Goal: Task Accomplishment & Management: Manage account settings

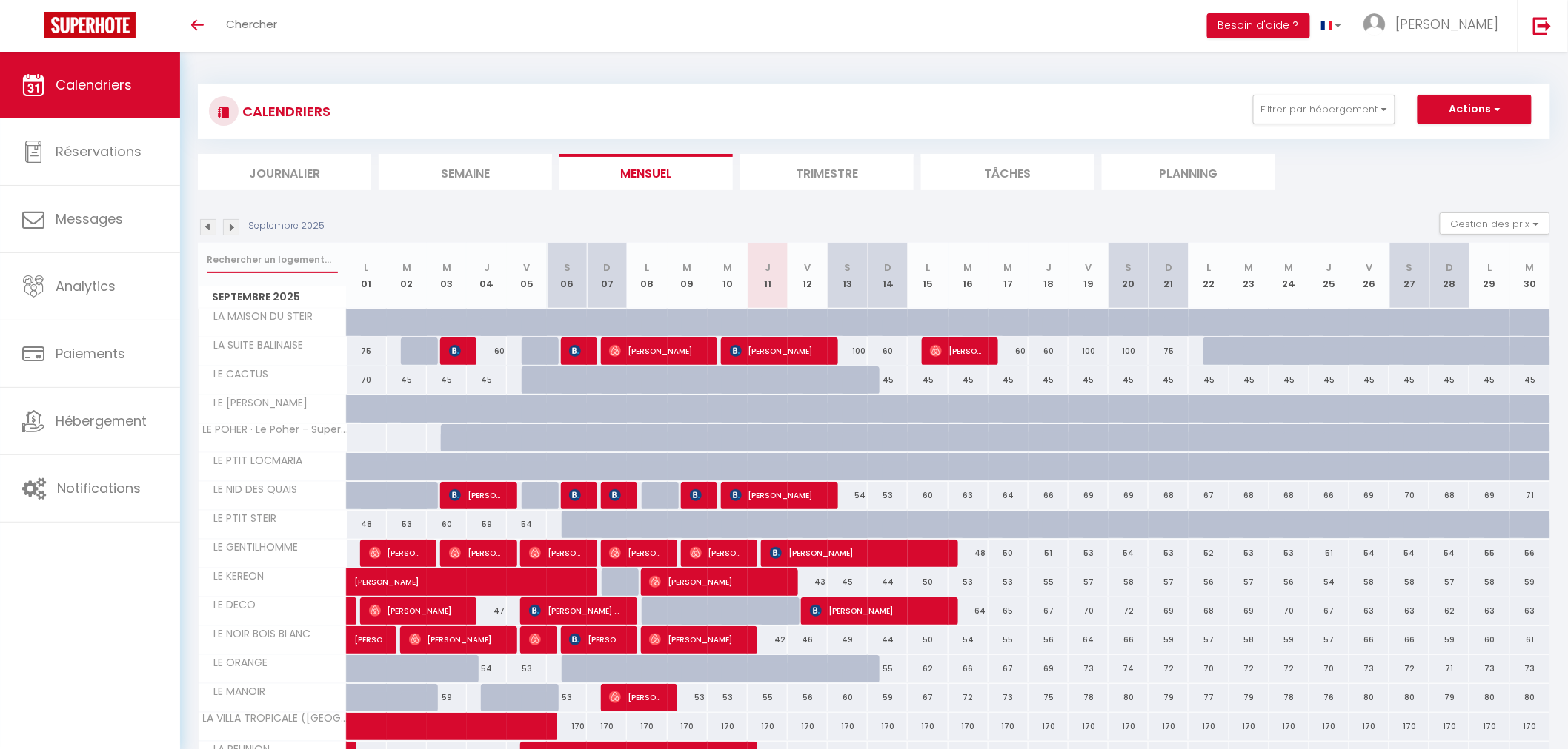
click at [291, 256] on input "text" at bounding box center [272, 260] width 131 height 27
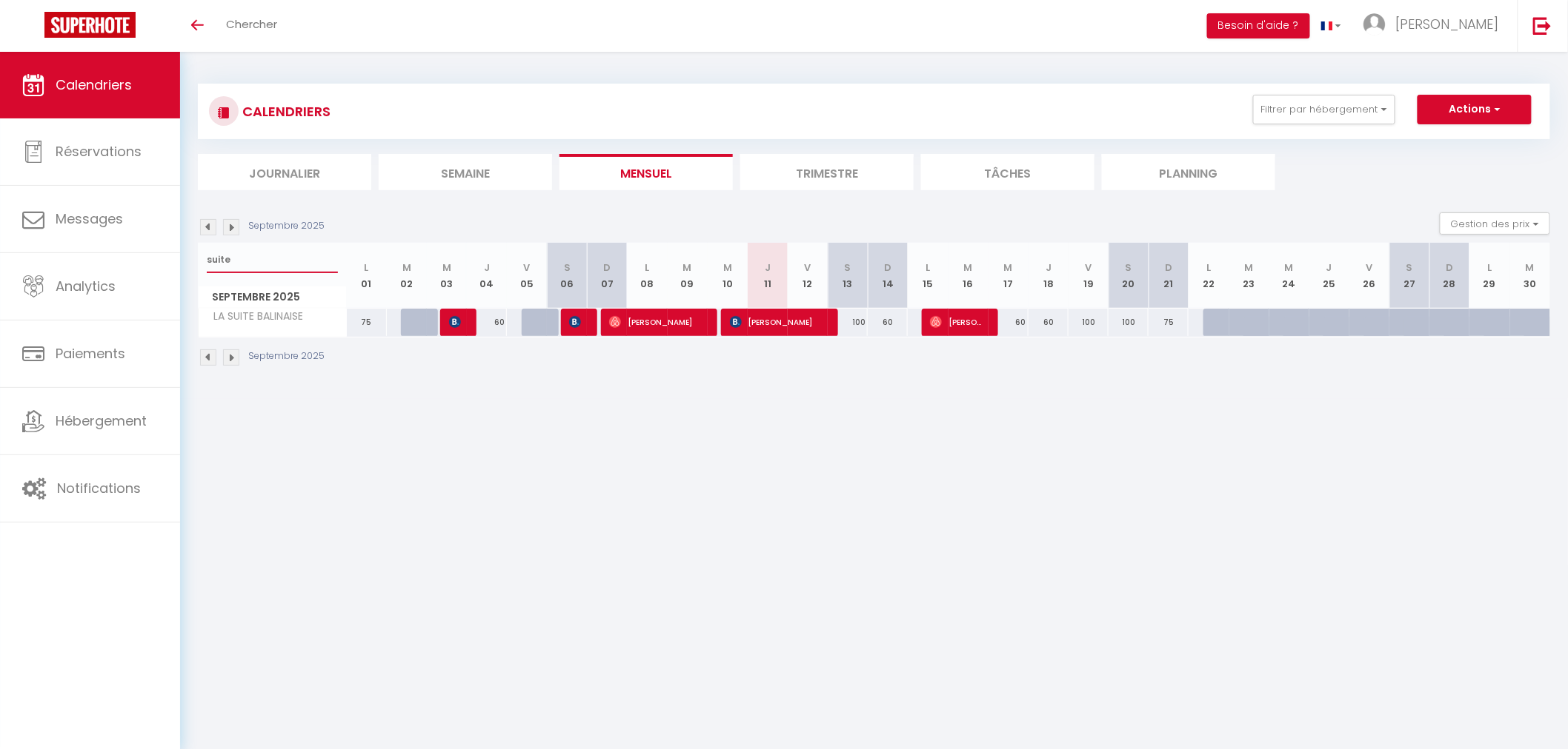
type input "suite"
click at [943, 319] on span "[PERSON_NAME]" at bounding box center [957, 322] width 54 height 28
select select "OK"
select select "0"
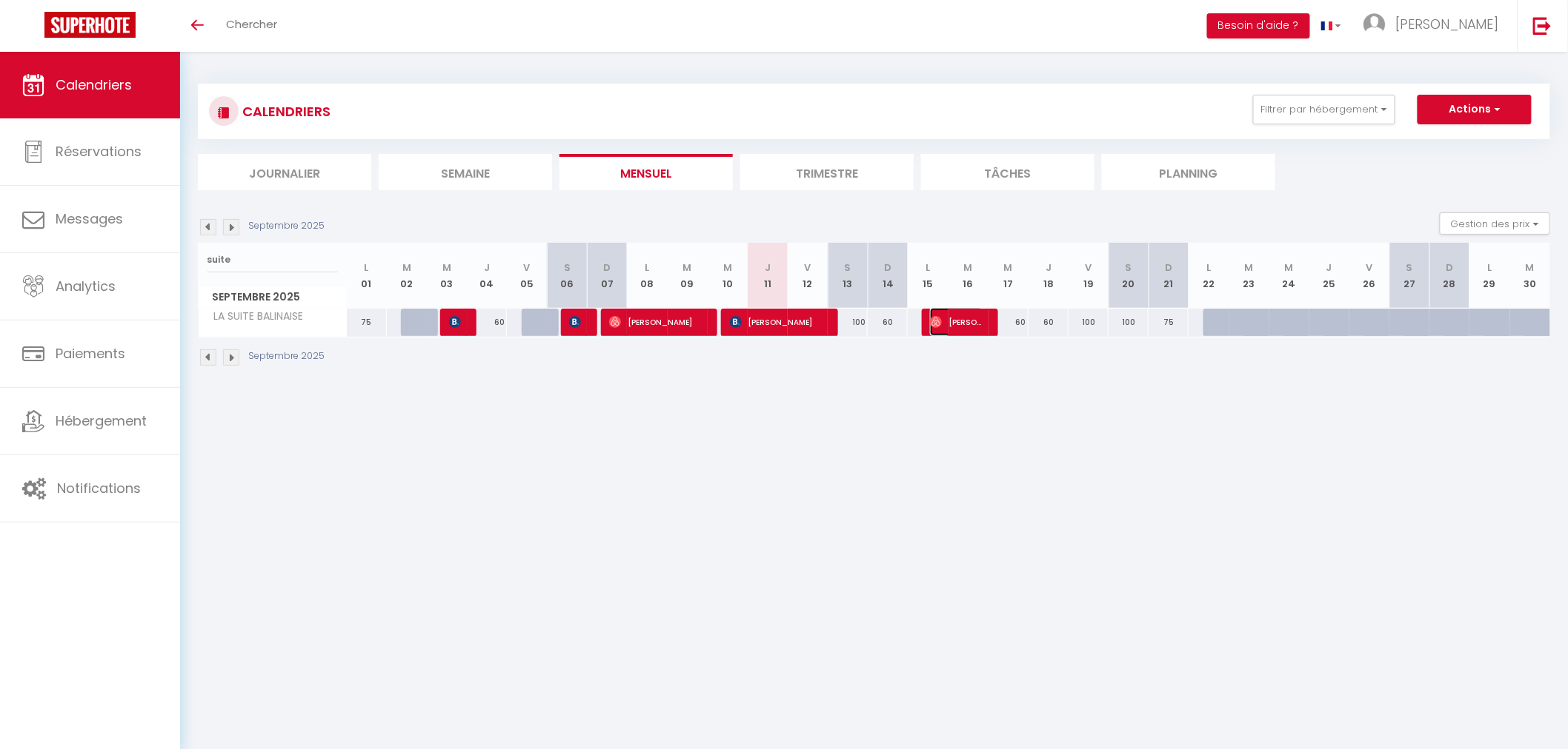
select select "0"
select select "1"
select select
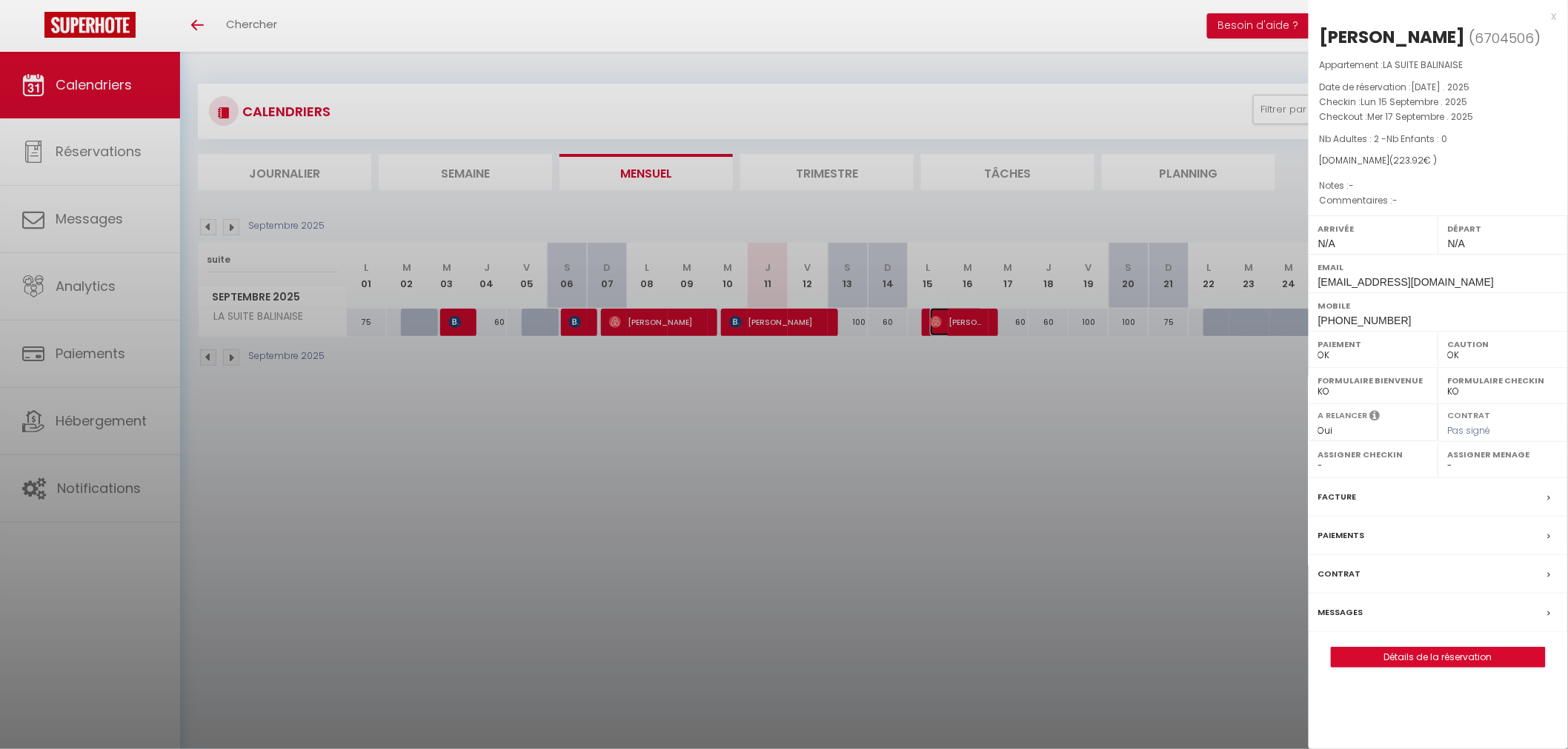
select select "35679"
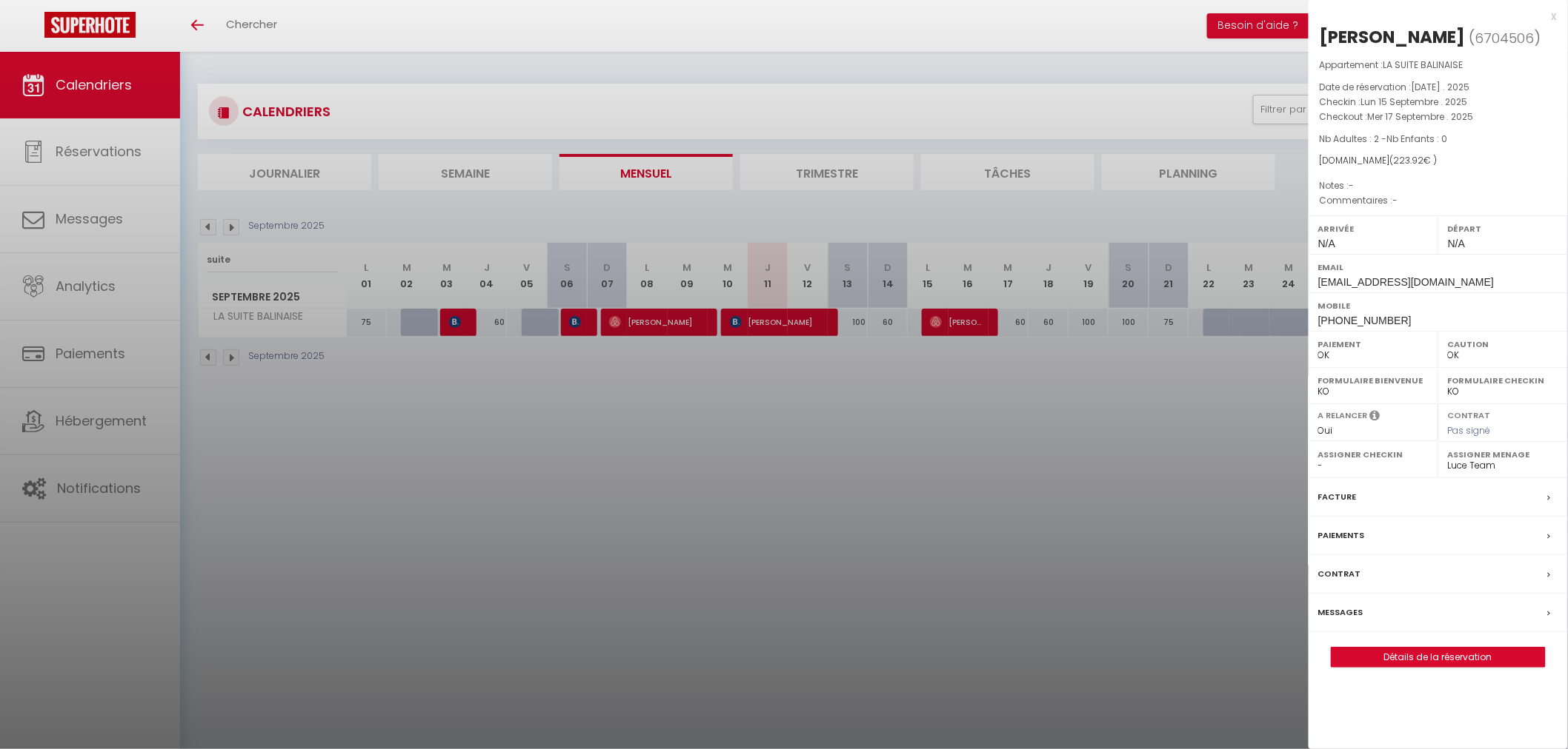
click at [974, 498] on div at bounding box center [784, 374] width 1568 height 749
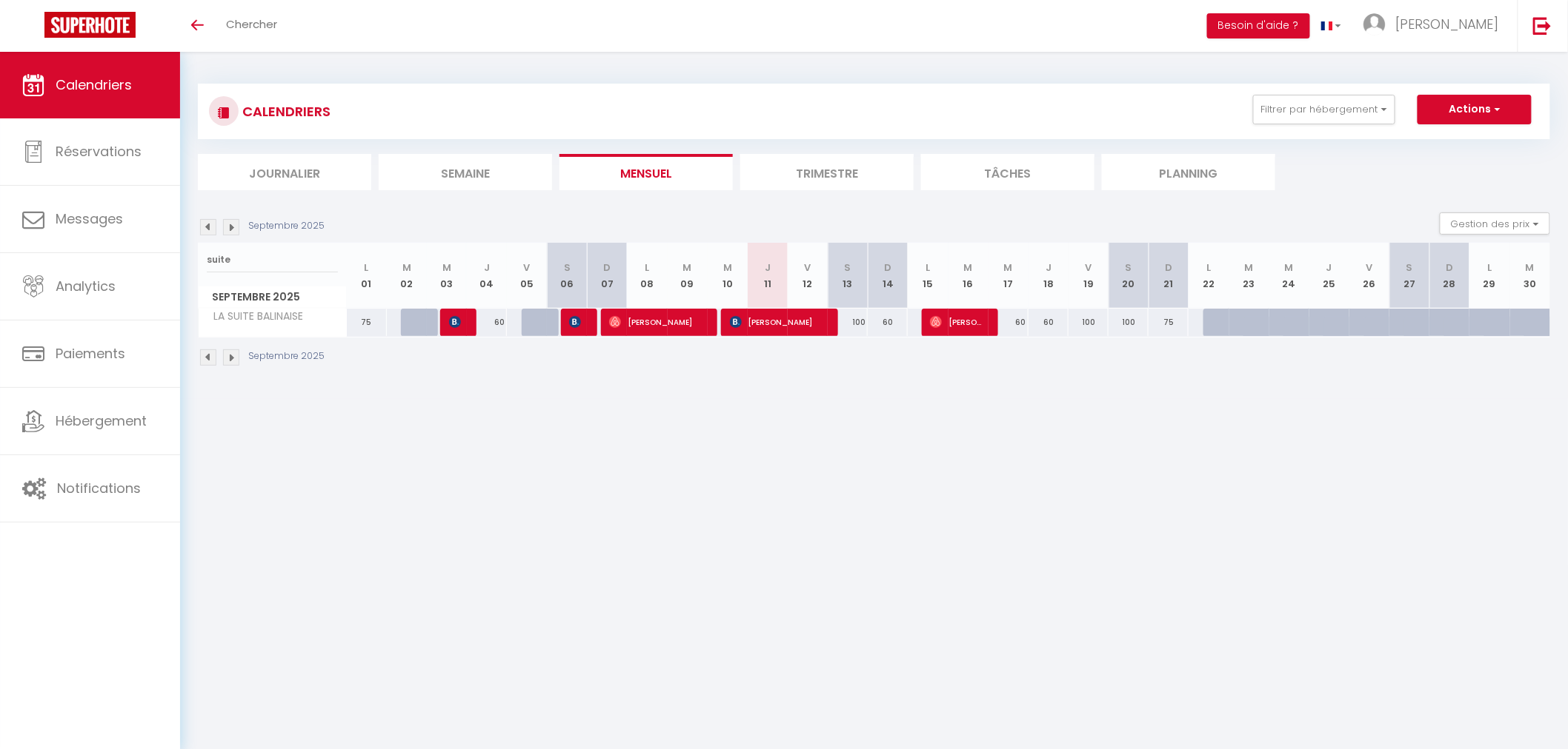
click at [852, 321] on div "100" at bounding box center [847, 323] width 40 height 28
type input "100"
type input "[DATE]"
type input "Dim 14 Septembre 2025"
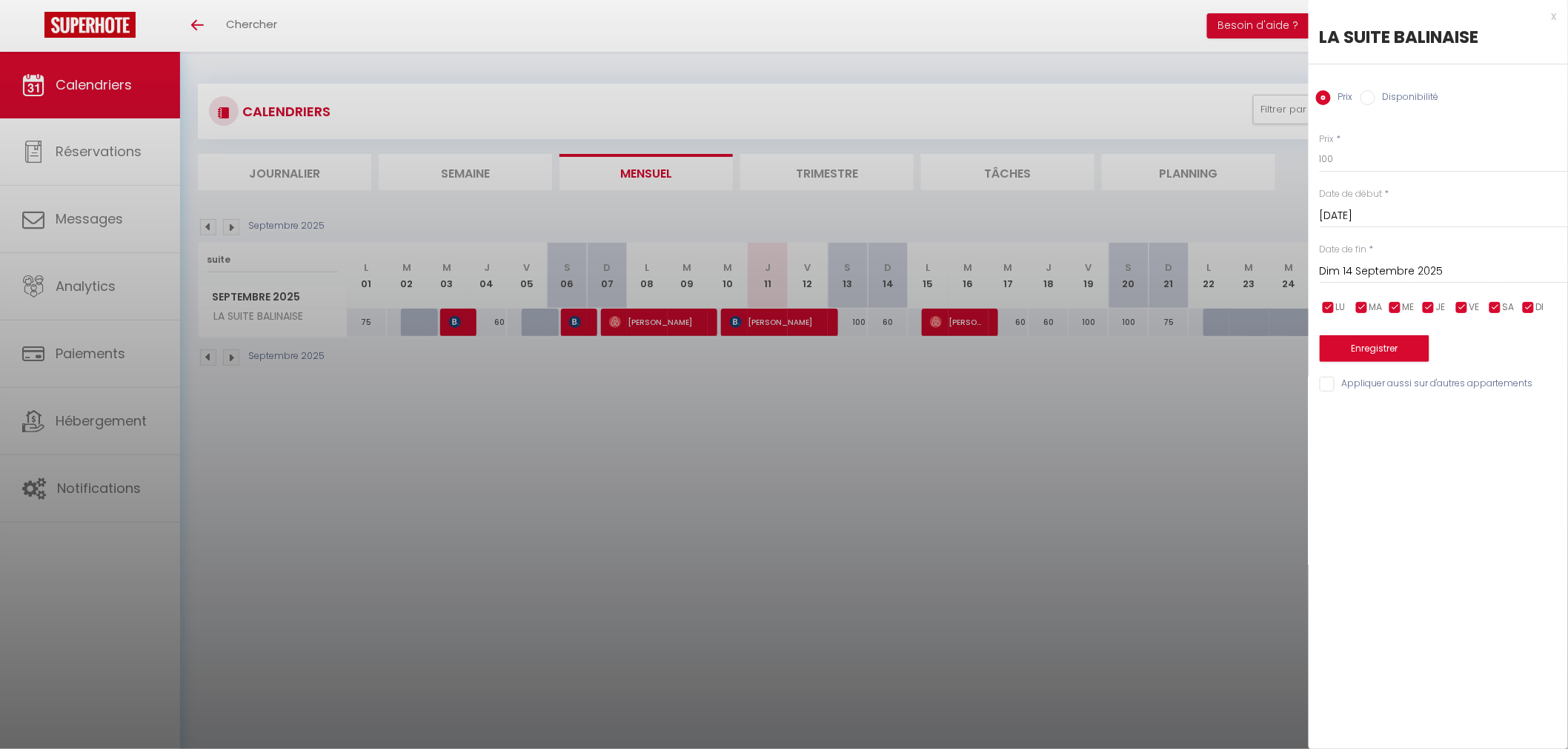
click at [1376, 89] on div "Prix Disponibilité" at bounding box center [1438, 89] width 259 height 50
click at [1374, 99] on input "Disponibilité" at bounding box center [1367, 97] width 14 height 14
radio input "true"
radio input "false"
click at [1376, 172] on select "Disponible Indisponible" at bounding box center [1443, 159] width 248 height 28
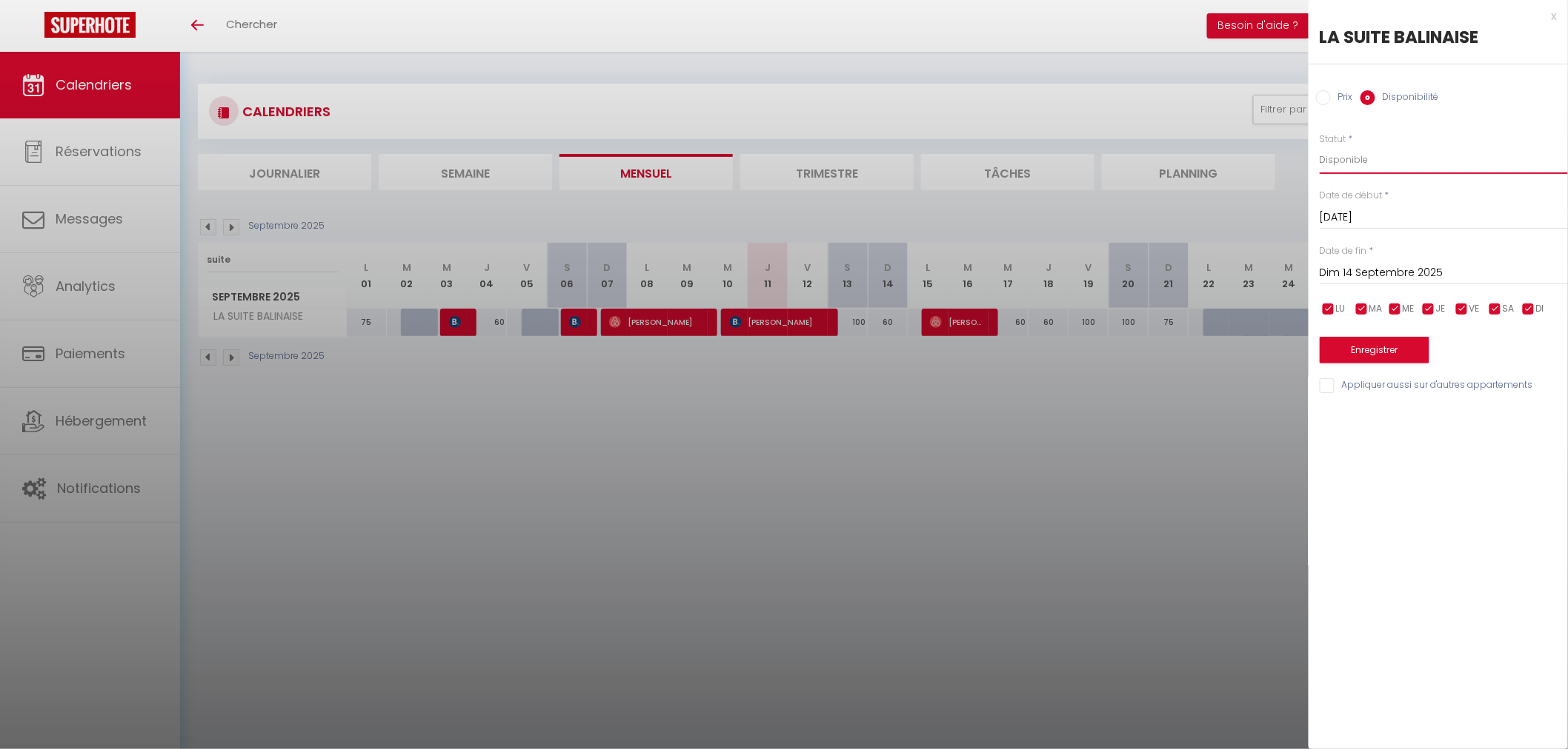
select select "0"
click at [1319, 146] on select "Disponible Indisponible" at bounding box center [1443, 159] width 248 height 28
click at [1370, 276] on input "Dim 14 Septembre 2025" at bounding box center [1443, 273] width 248 height 19
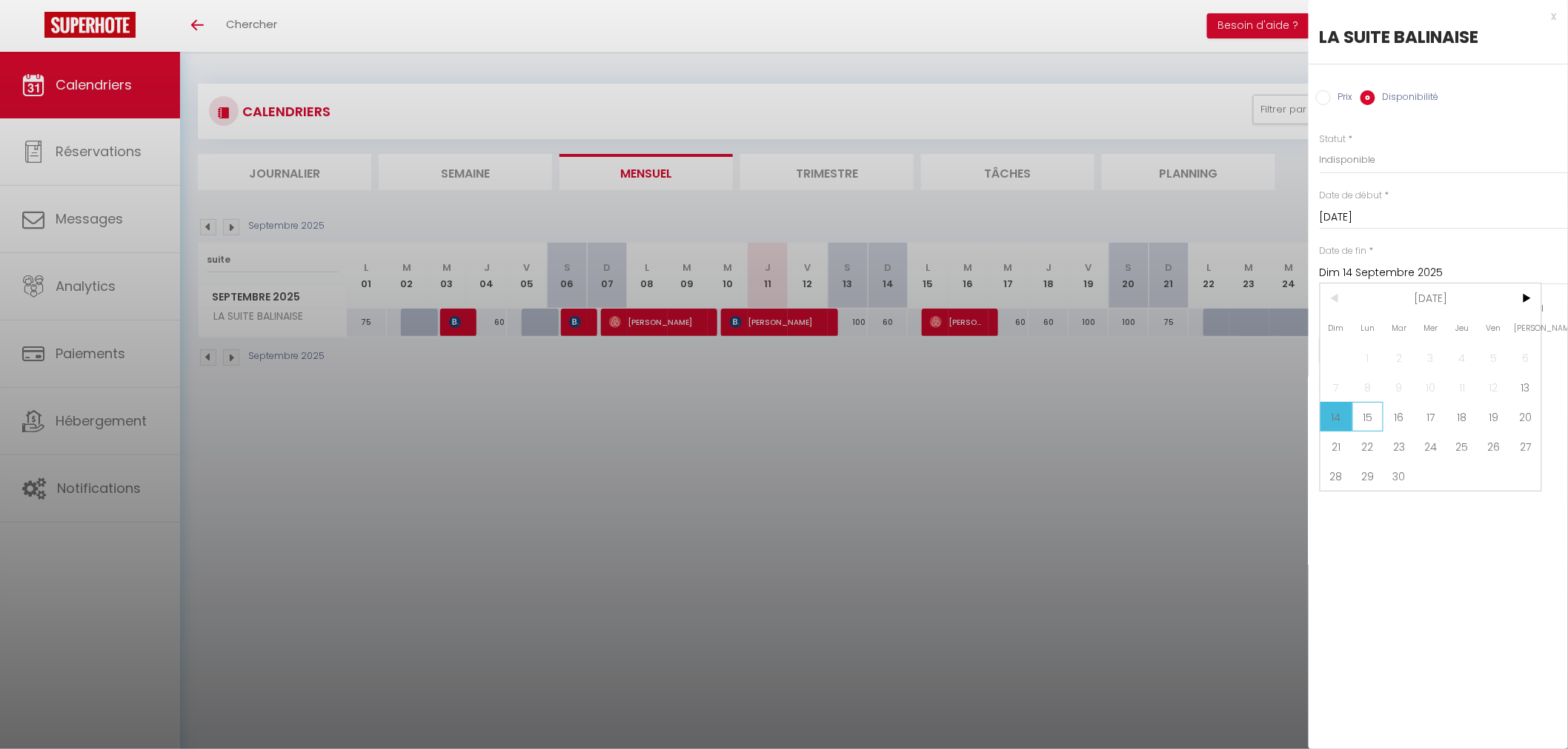
click at [1376, 419] on span "15" at bounding box center [1367, 417] width 32 height 30
type input "Lun 15 Septembre 2025"
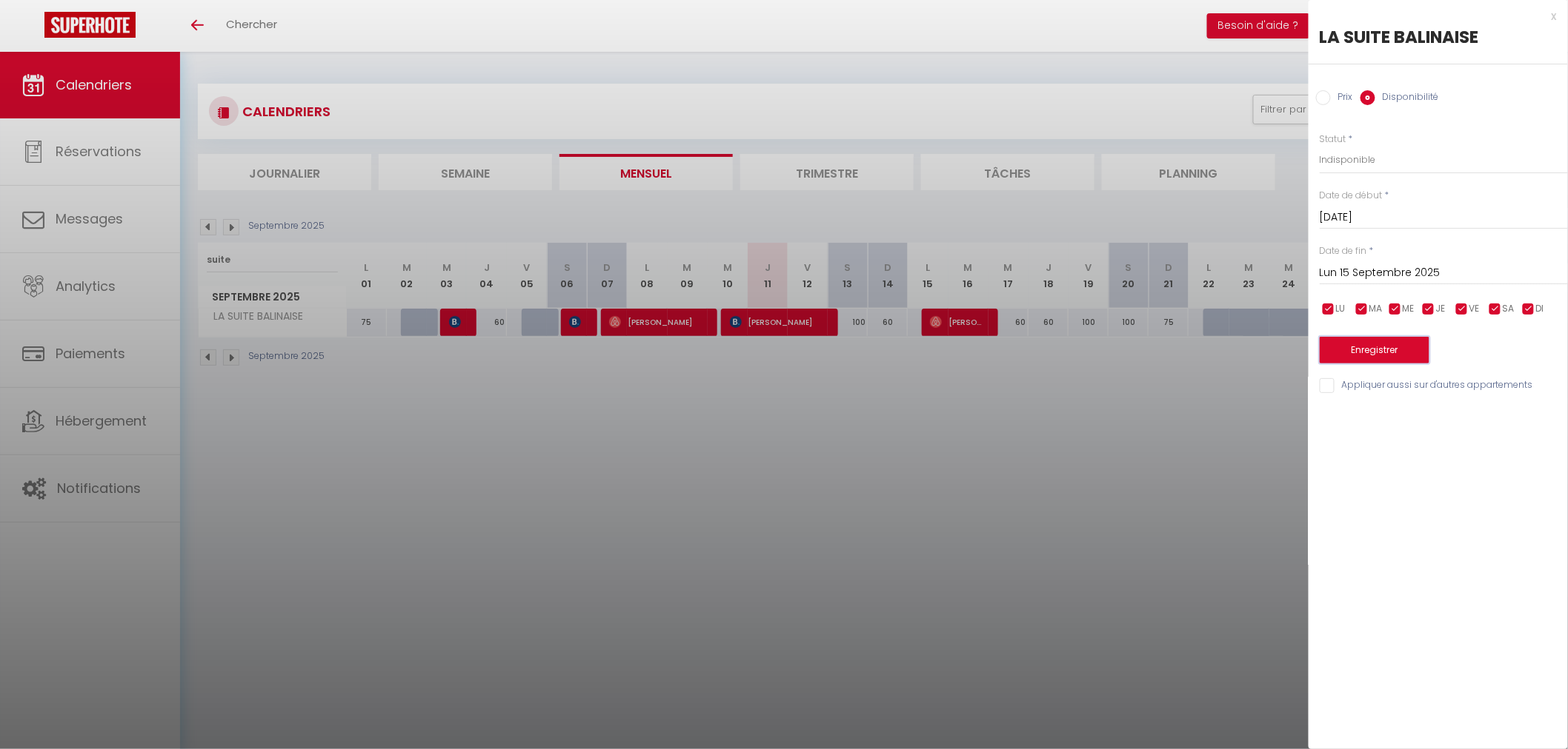
click at [1374, 339] on button "Enregistrer" at bounding box center [1374, 350] width 110 height 27
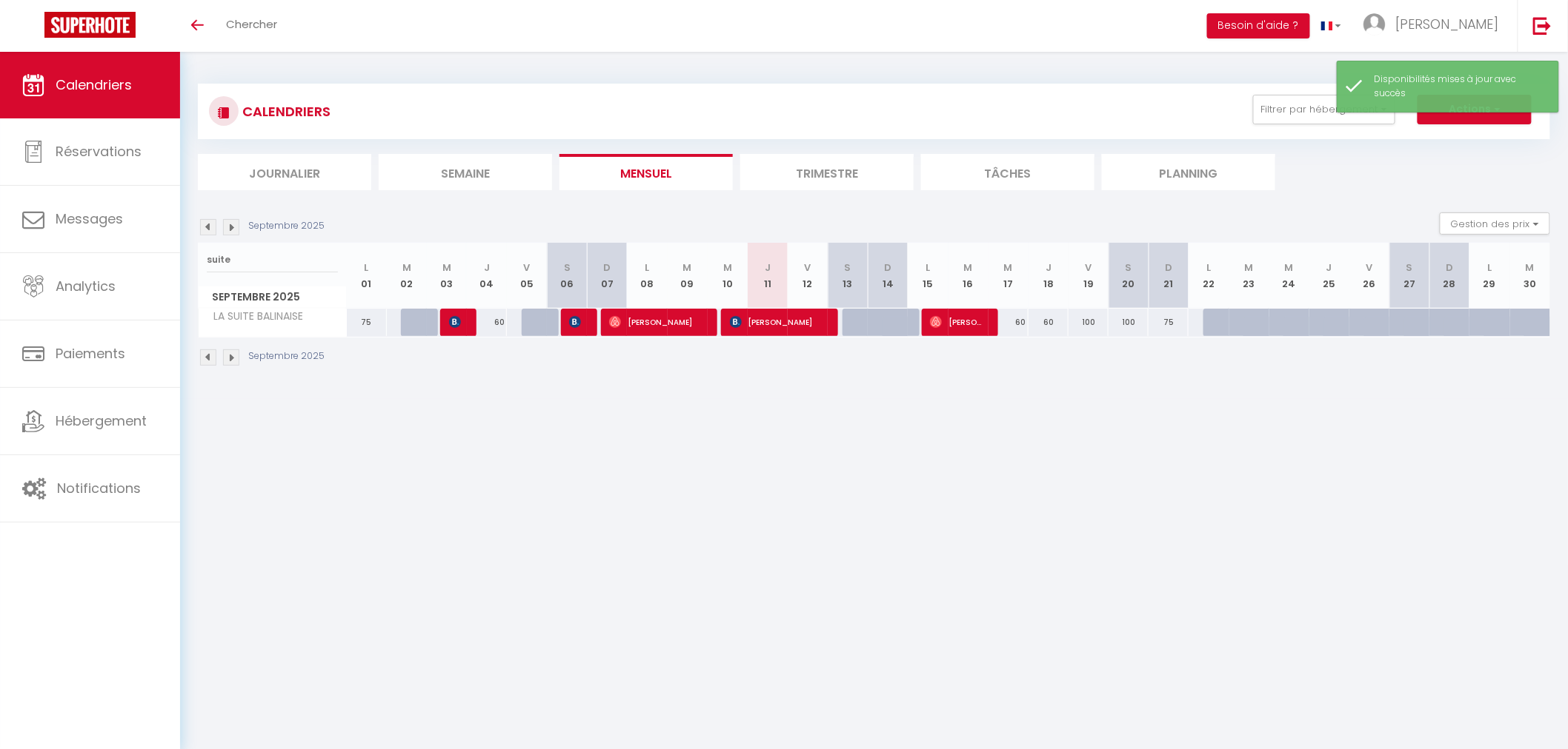
click at [1268, 623] on body "🟢 Des questions ou besoin d'assistance pour la migration AirBnB? Connectez-vous…" at bounding box center [784, 426] width 1568 height 749
click at [1024, 325] on div "60" at bounding box center [1009, 323] width 40 height 28
select select "1"
type input "Mer 17 Septembre 2025"
type input "Jeu 18 Septembre 2025"
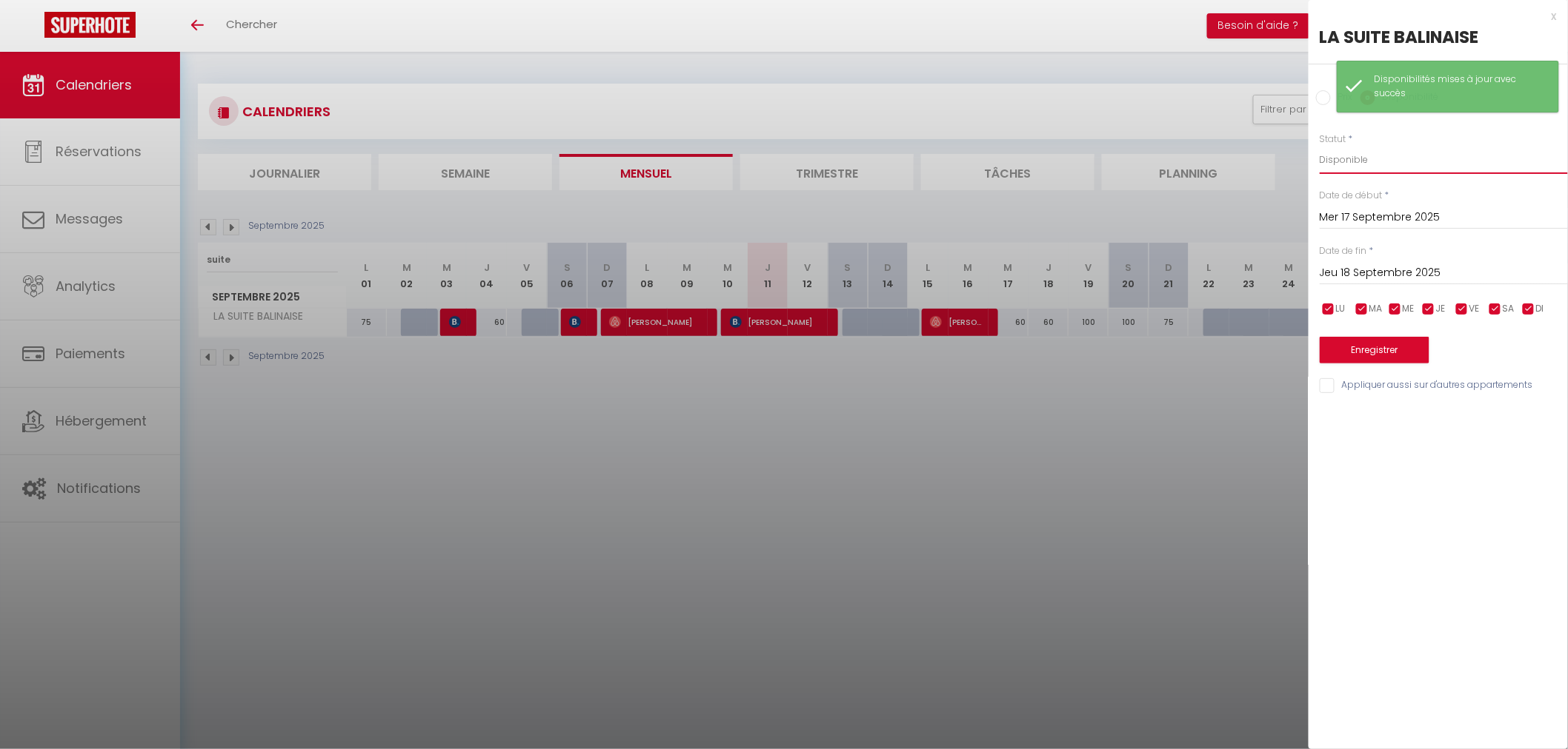
click at [1349, 153] on select "Disponible Indisponible" at bounding box center [1443, 159] width 248 height 28
select select "0"
click at [1319, 146] on select "Disponible Indisponible" at bounding box center [1443, 159] width 248 height 28
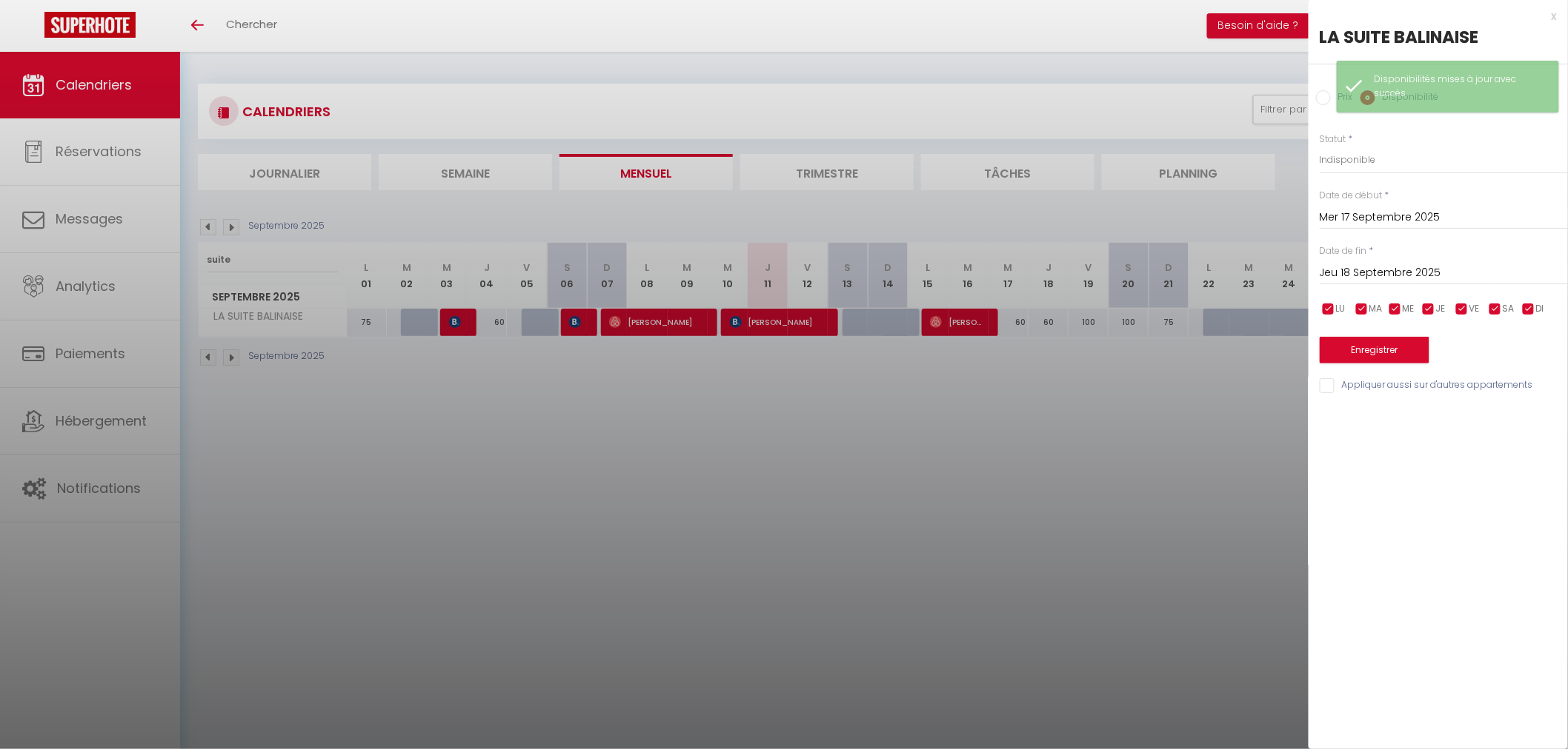
click at [1381, 270] on input "Jeu 18 Septembre 2025" at bounding box center [1443, 273] width 248 height 19
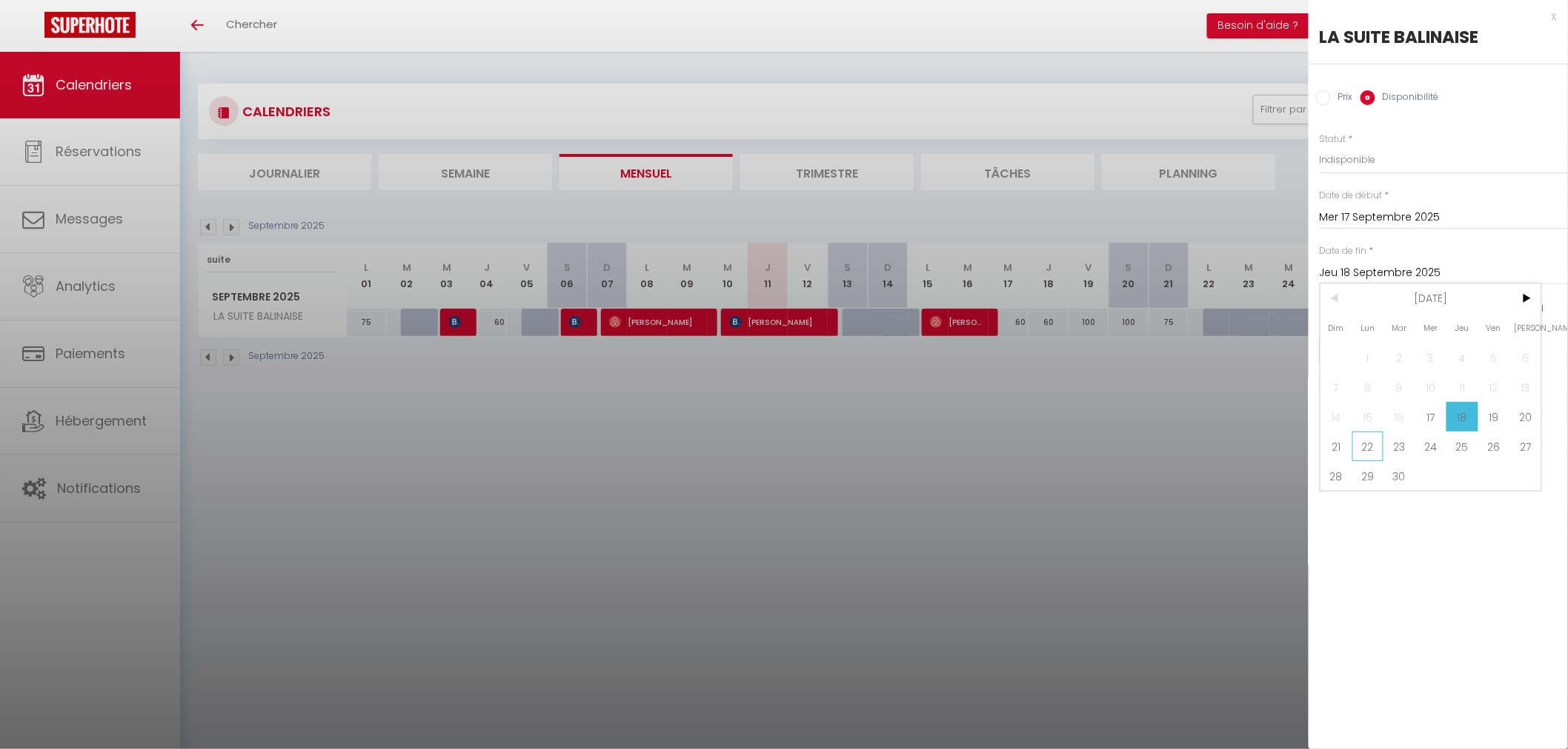
click at [1361, 447] on span "22" at bounding box center [1367, 447] width 32 height 30
type input "Lun 22 Septembre 2025"
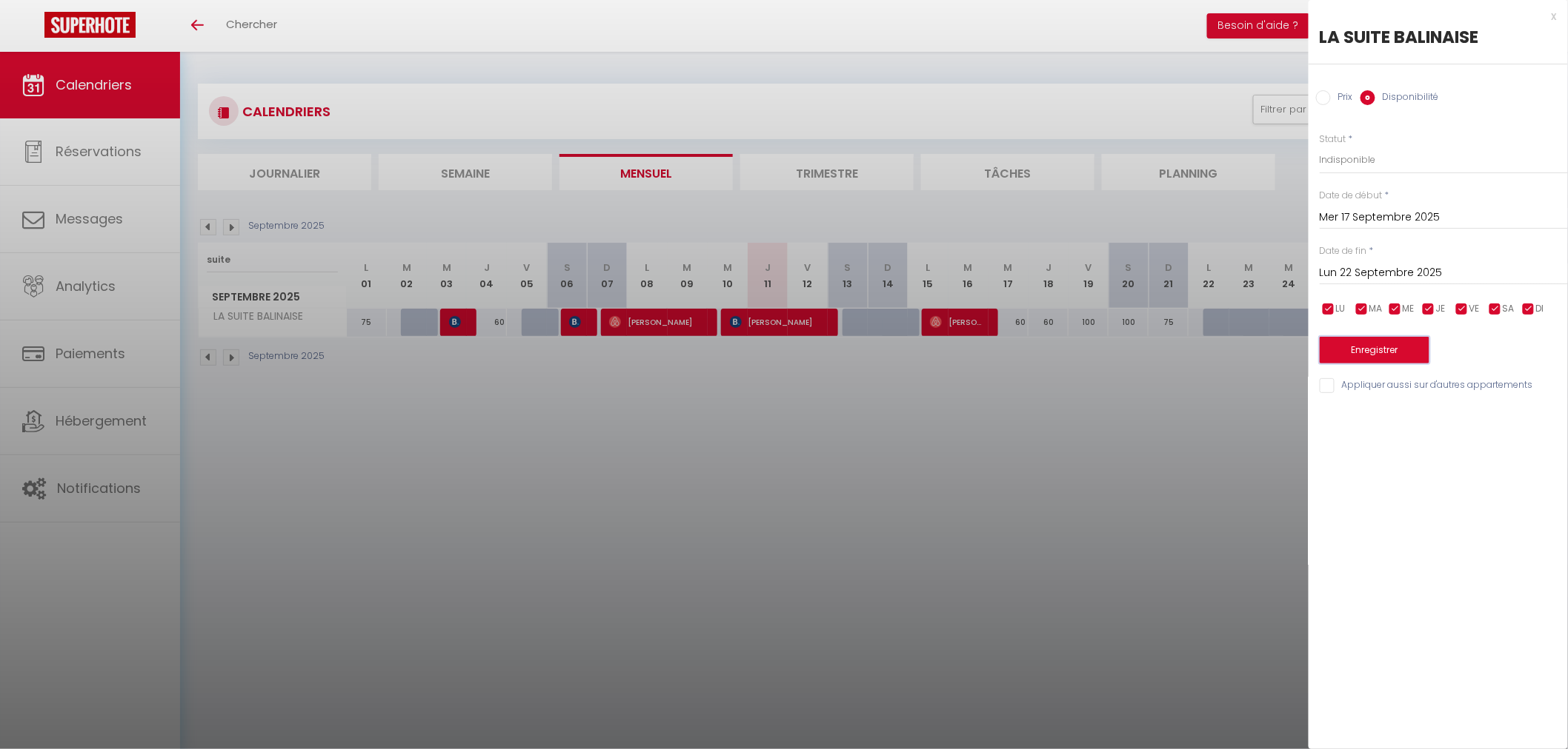
click at [1365, 352] on button "Enregistrer" at bounding box center [1374, 350] width 110 height 27
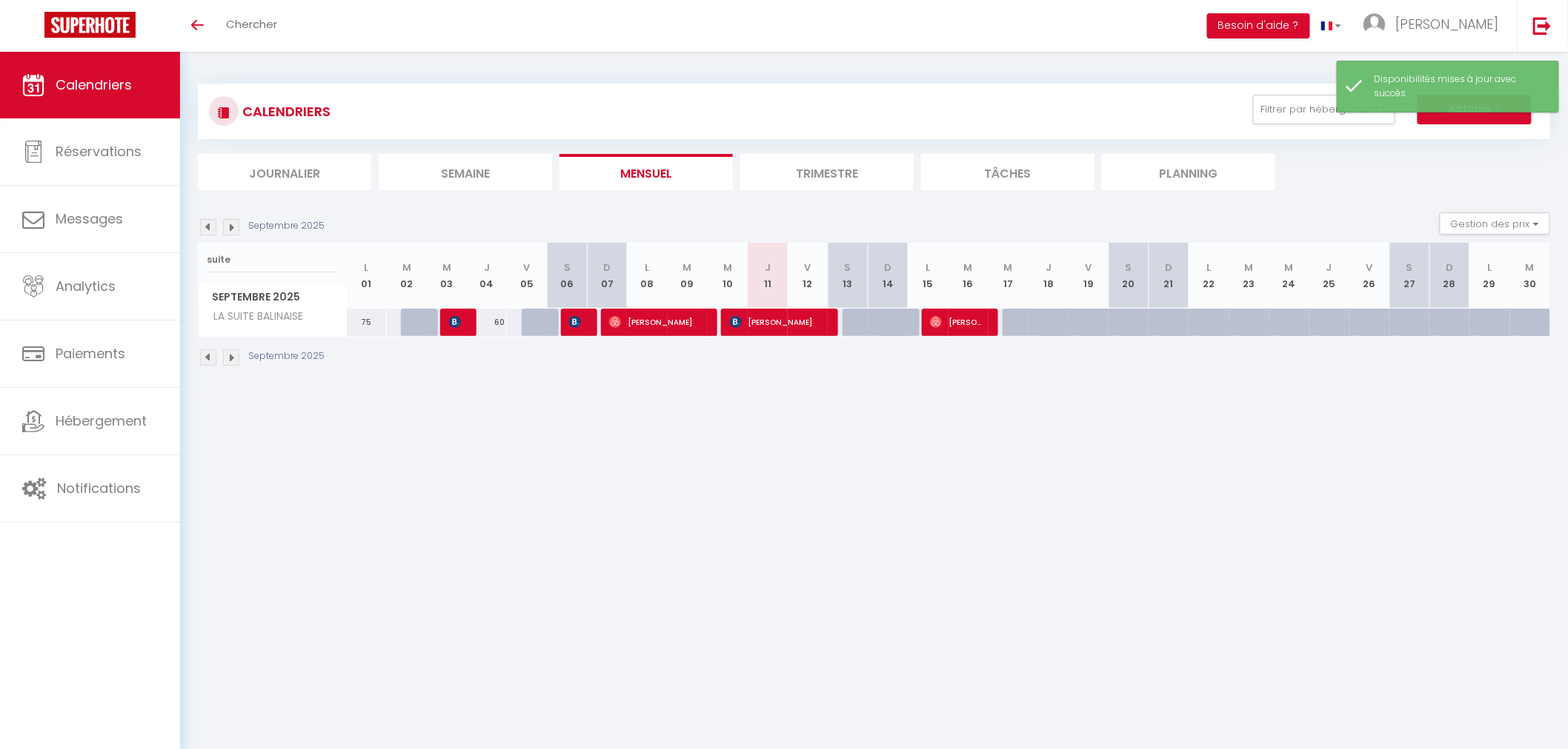
click at [1205, 522] on body "🟢 Des questions ou besoin d'assistance pour la migration AirBnB? Connectez-vous…" at bounding box center [784, 426] width 1568 height 749
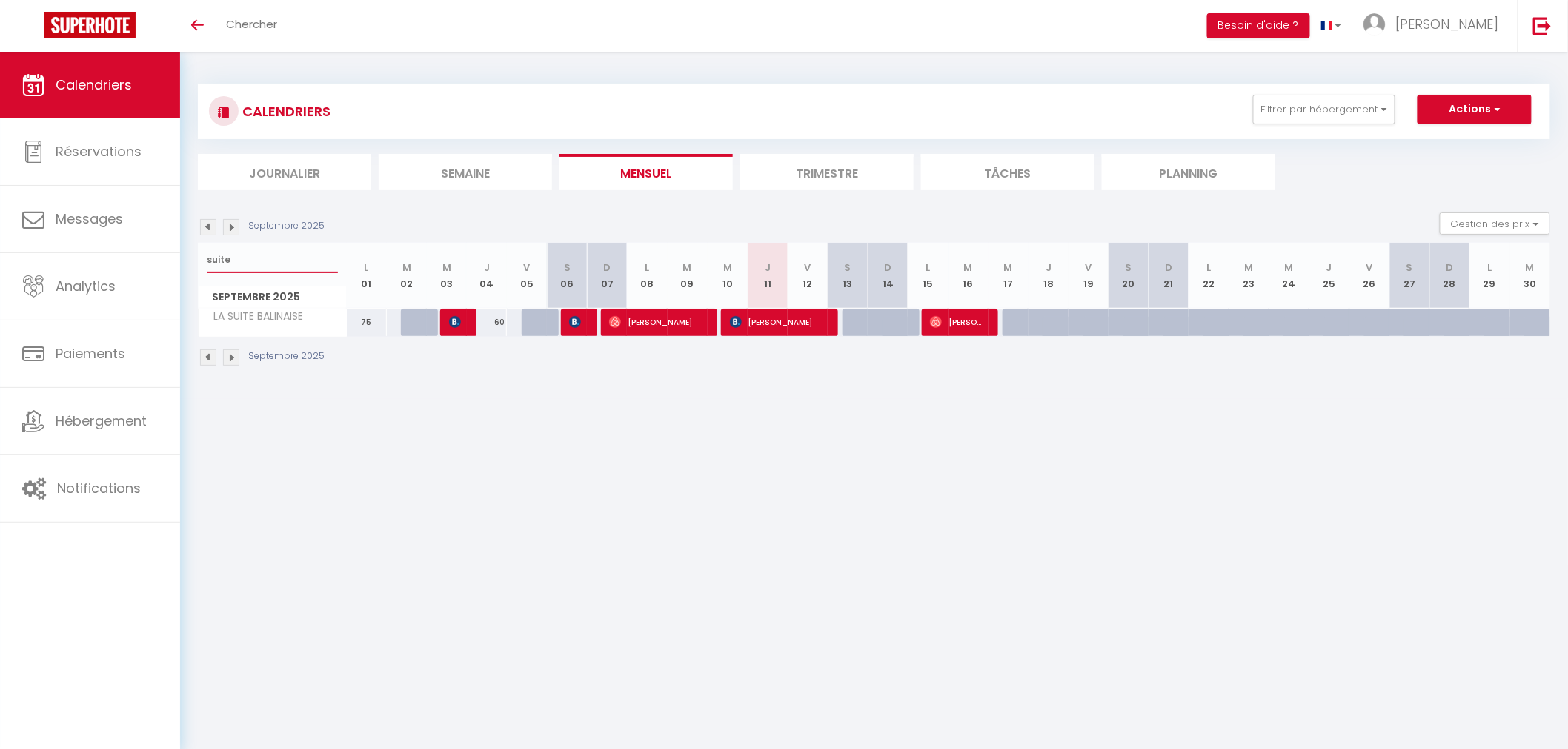
click at [248, 253] on input "suite" at bounding box center [272, 260] width 131 height 27
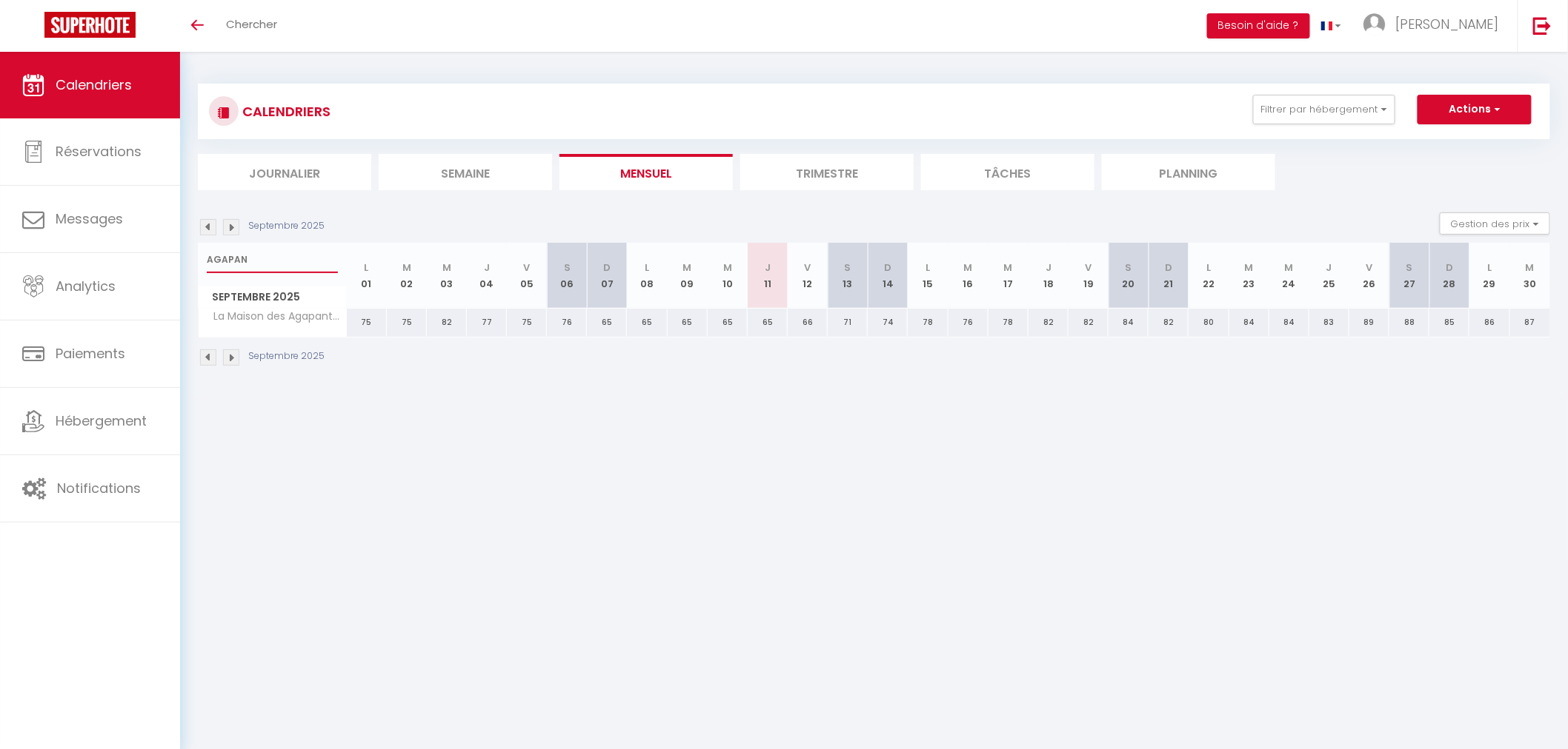
type input "AGAPAN"
drag, startPoint x: 300, startPoint y: 199, endPoint x: 289, endPoint y: 181, distance: 21.1
click at [289, 181] on div "CALENDRIERS Filtrer par hébergement Tous LA MAISON DU STEIR LE PTIT LOCMARIA LE…" at bounding box center [873, 225] width 1352 height 312
click at [289, 181] on li "Journalier" at bounding box center [284, 172] width 173 height 36
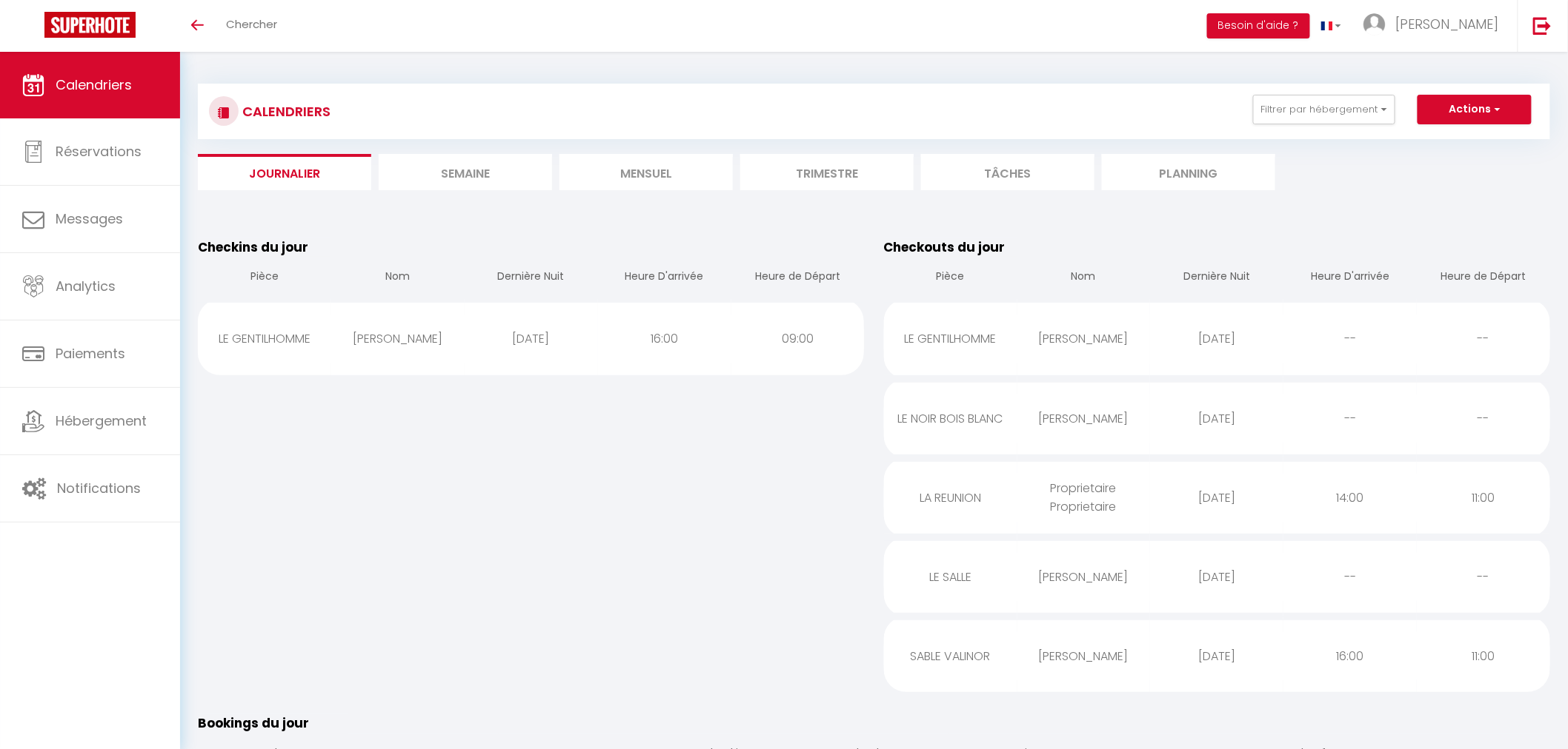
click at [1261, 328] on div "[DATE]" at bounding box center [1216, 339] width 134 height 48
select select "0"
select select "1"
select select
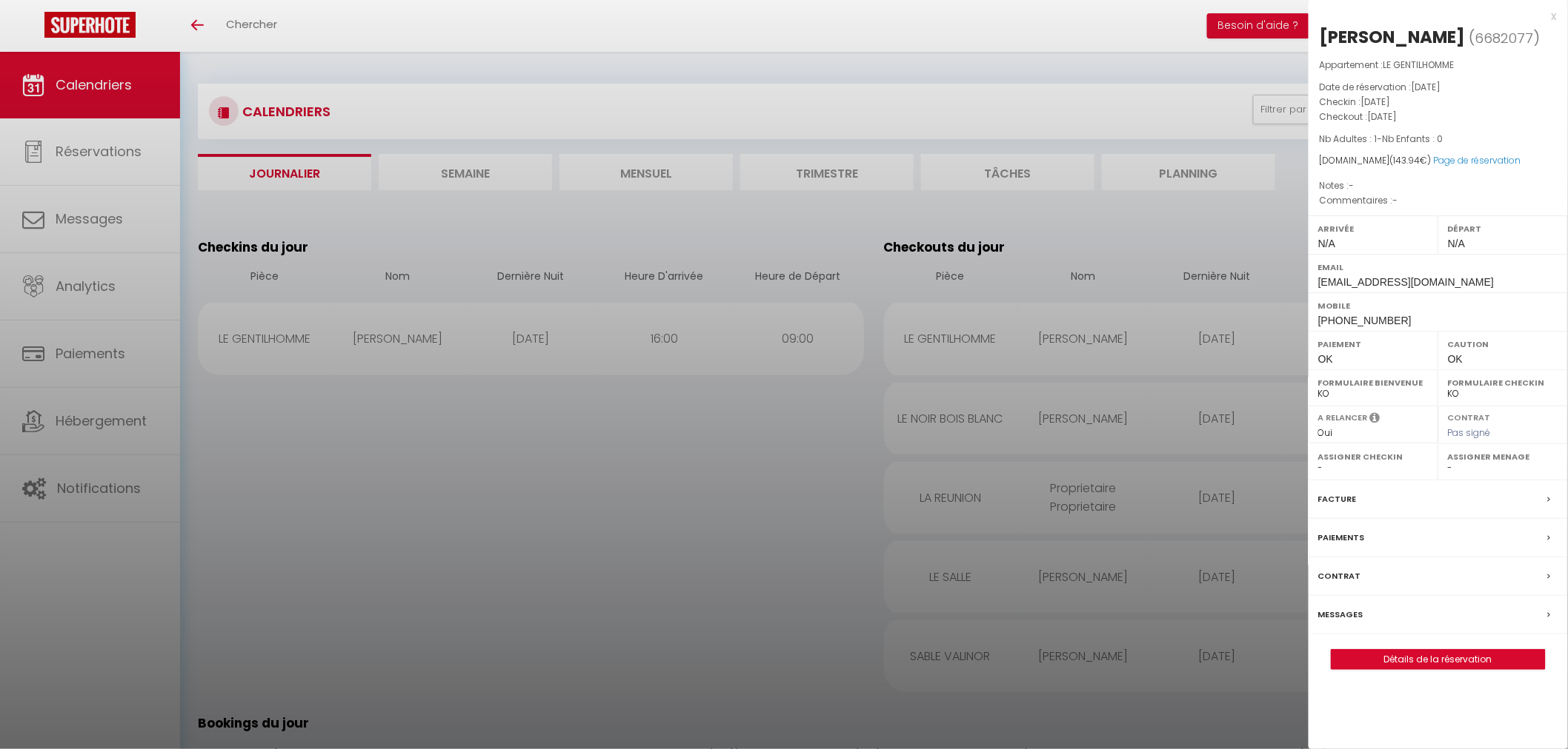
select select "35679"
click at [1188, 411] on div at bounding box center [784, 374] width 1568 height 749
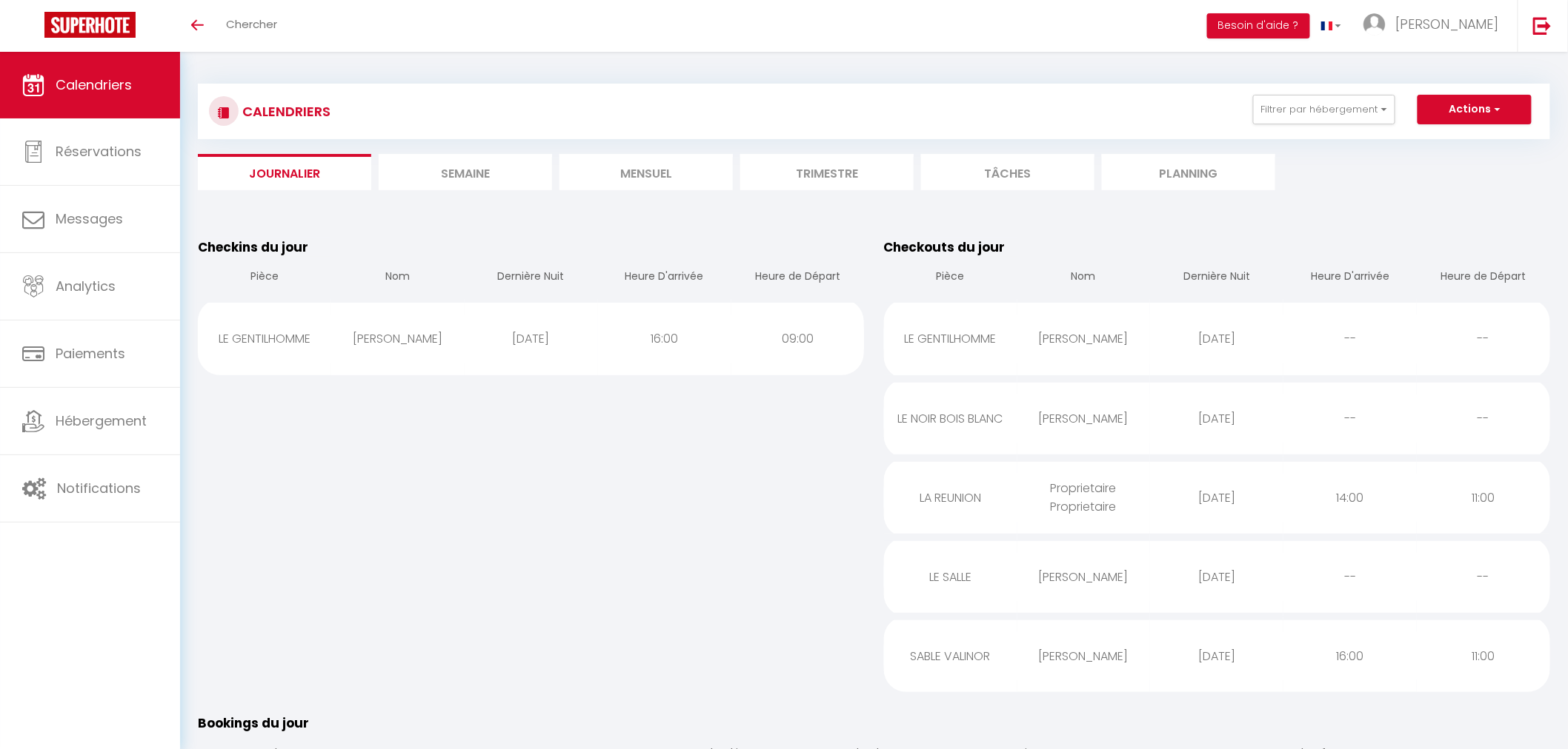
click at [1188, 411] on div "[DATE]" at bounding box center [1216, 419] width 134 height 48
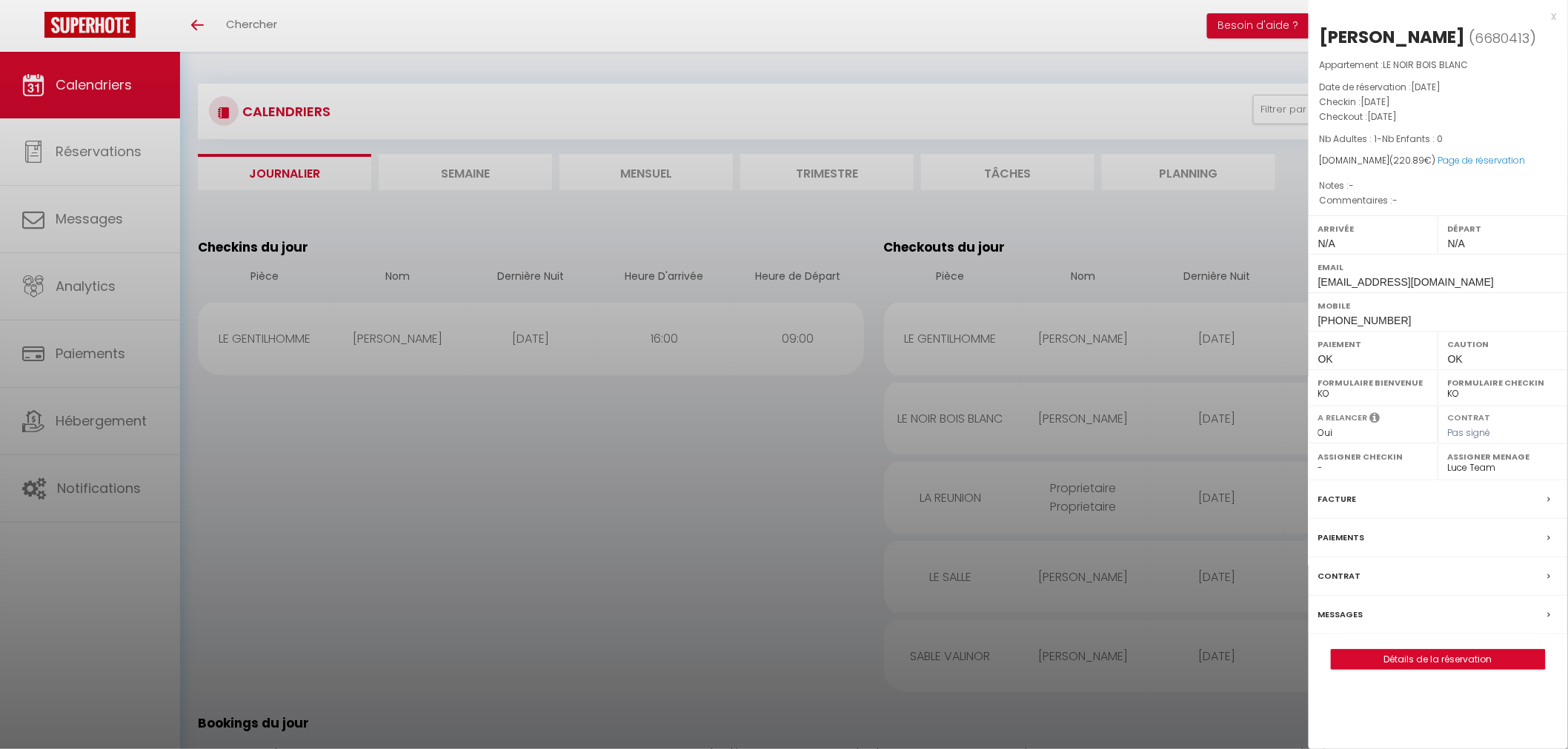
click at [1154, 570] on div at bounding box center [784, 374] width 1568 height 749
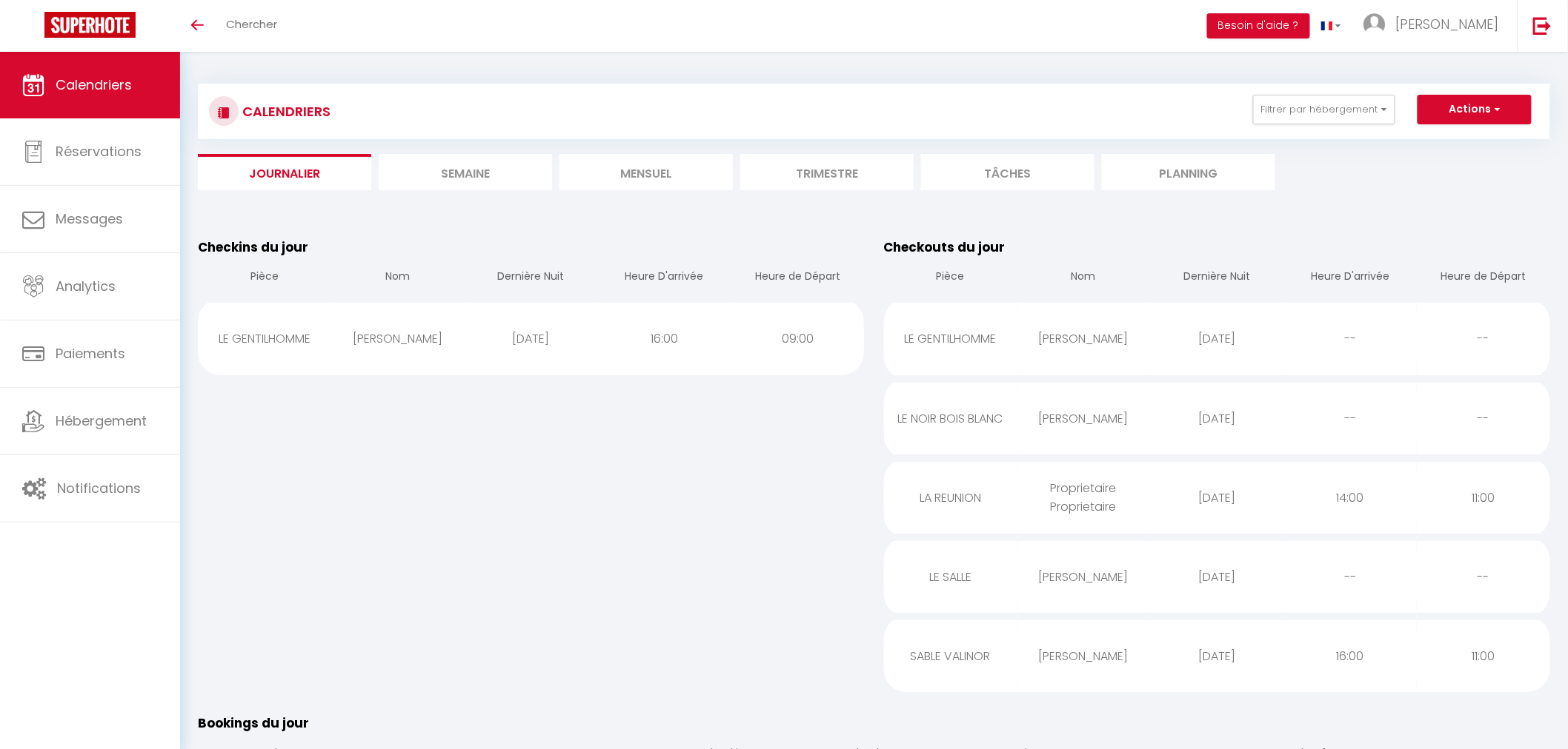
click at [1153, 516] on div "[DATE]" at bounding box center [1216, 497] width 134 height 48
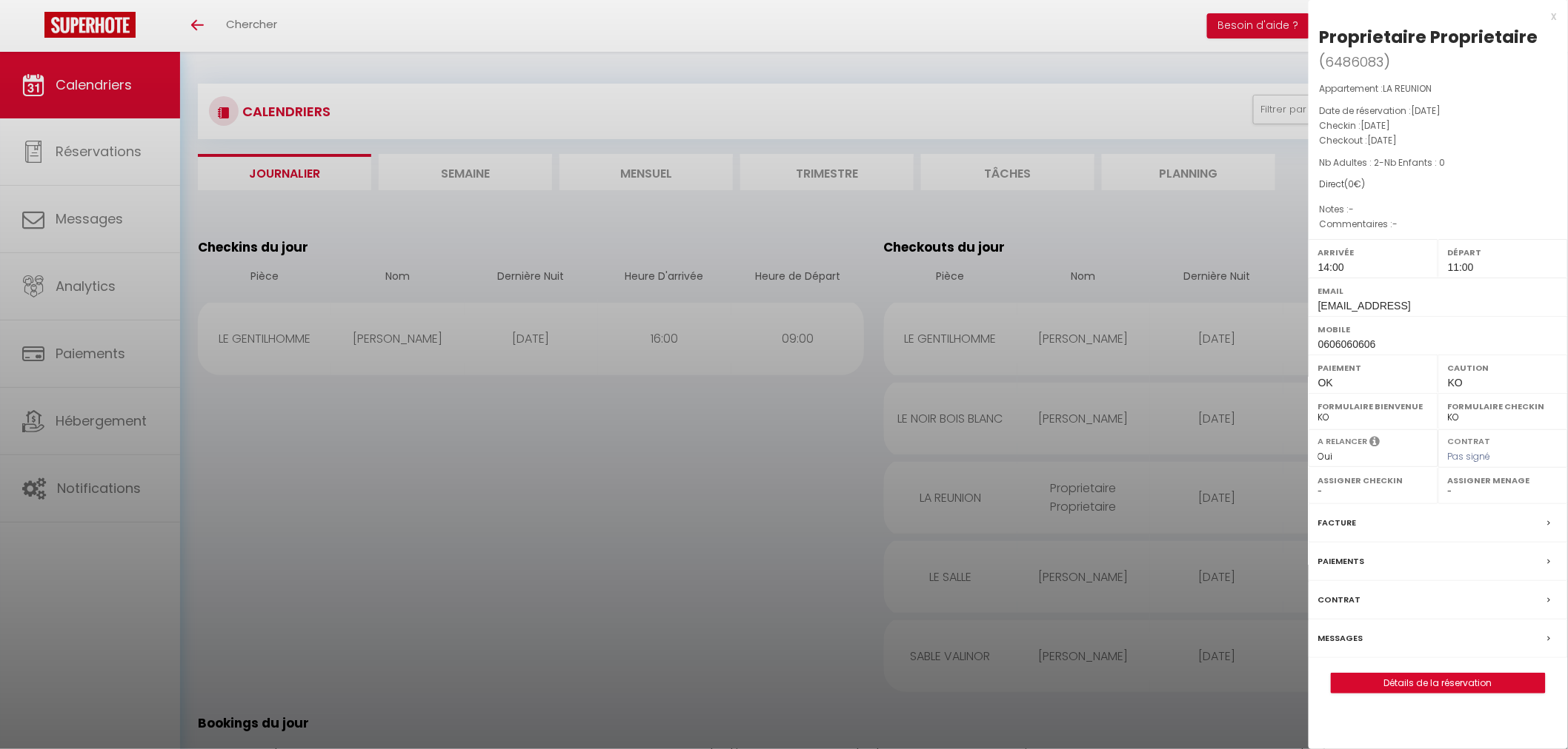
click at [1131, 589] on div at bounding box center [784, 374] width 1568 height 749
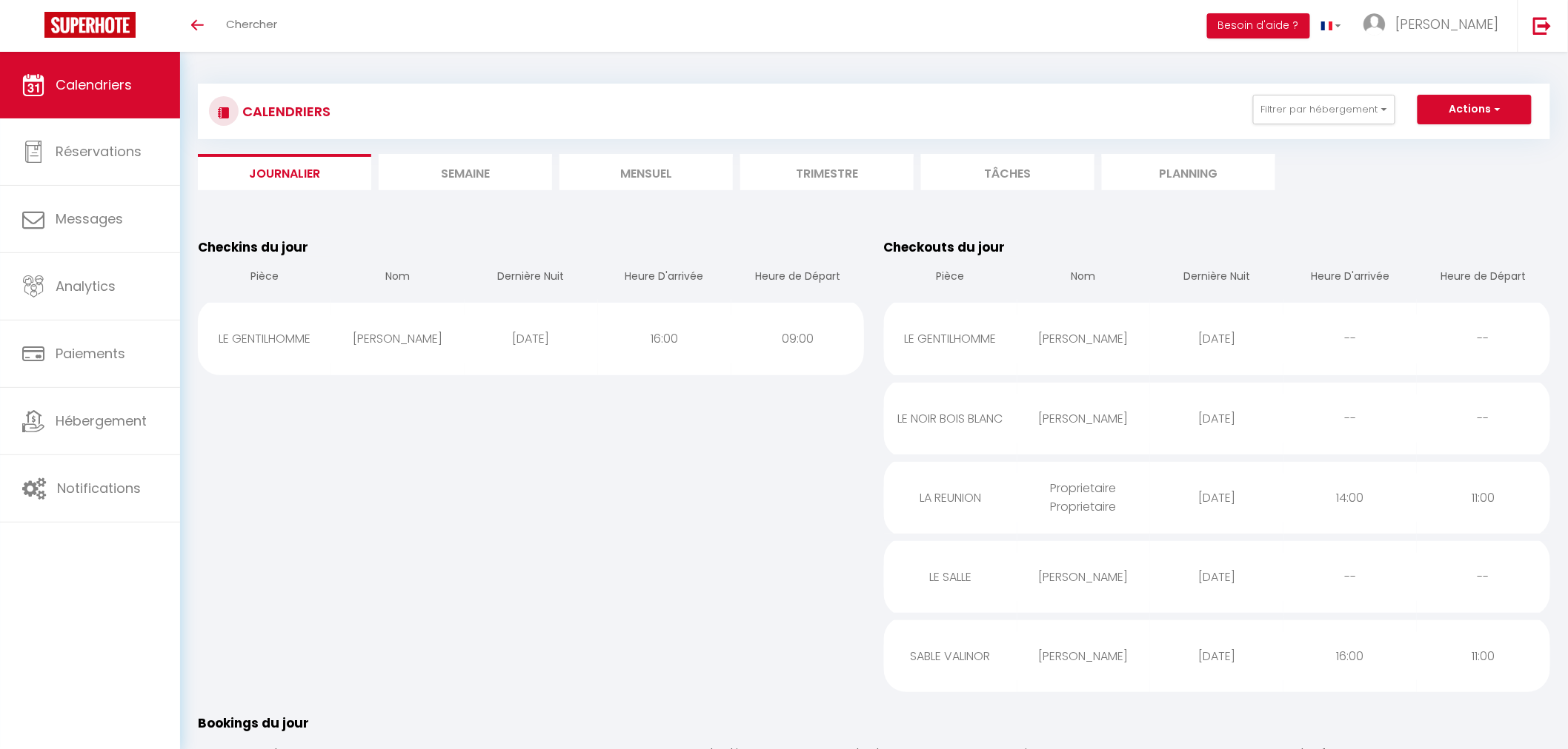
click at [1131, 589] on div "[PERSON_NAME]" at bounding box center [1084, 577] width 134 height 48
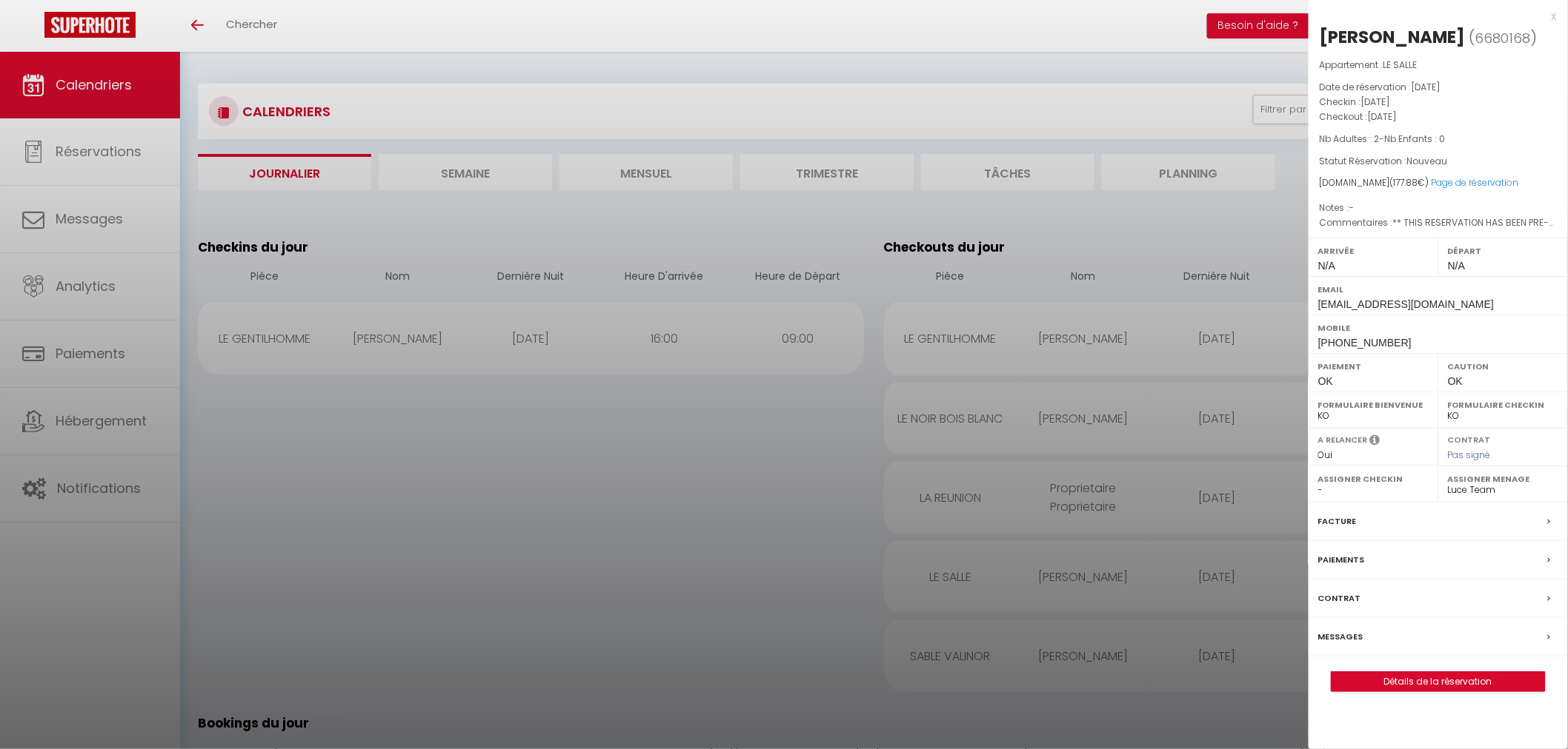
click at [1119, 640] on div at bounding box center [784, 374] width 1568 height 749
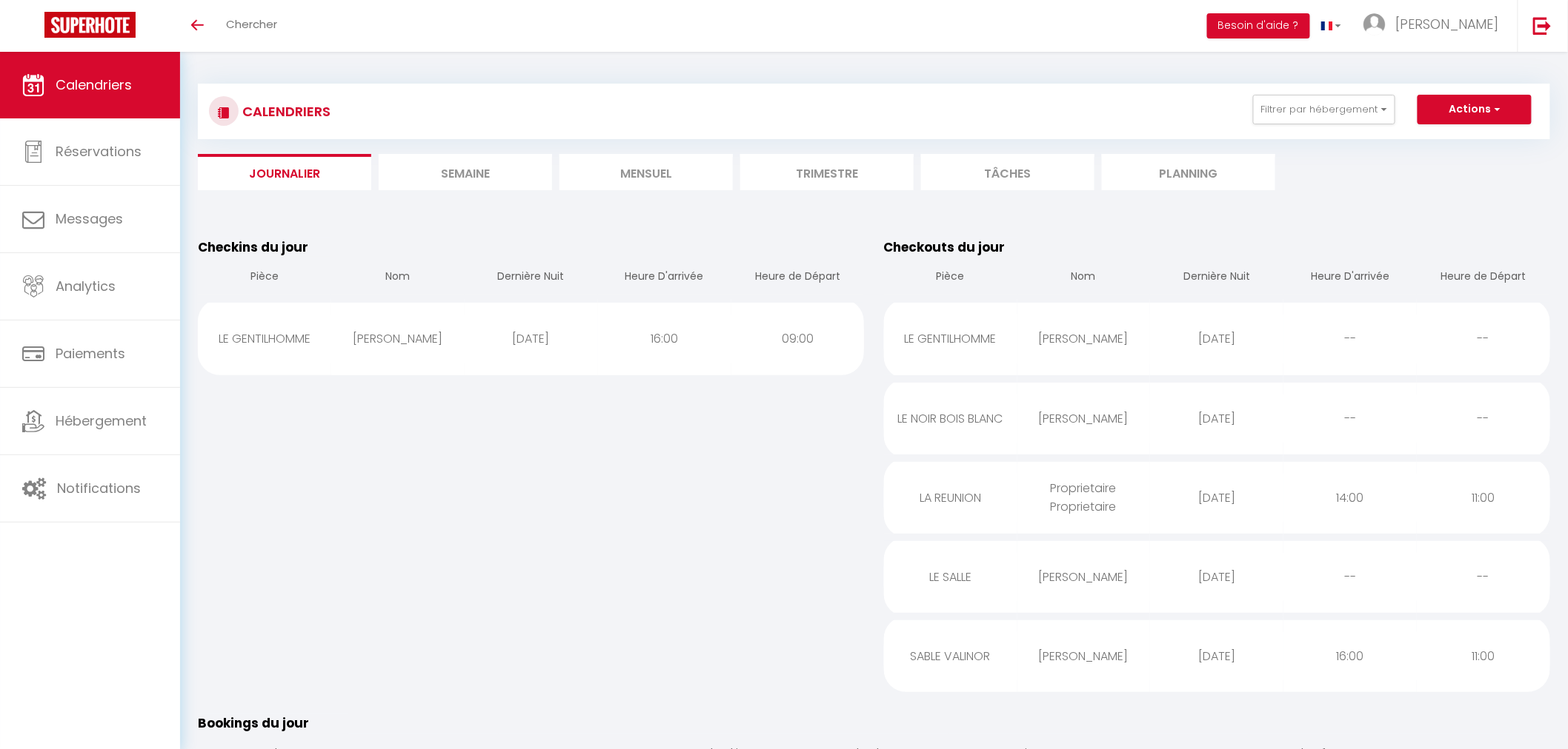
click at [1119, 640] on div "[PERSON_NAME]" at bounding box center [1084, 656] width 134 height 48
select select "51750"
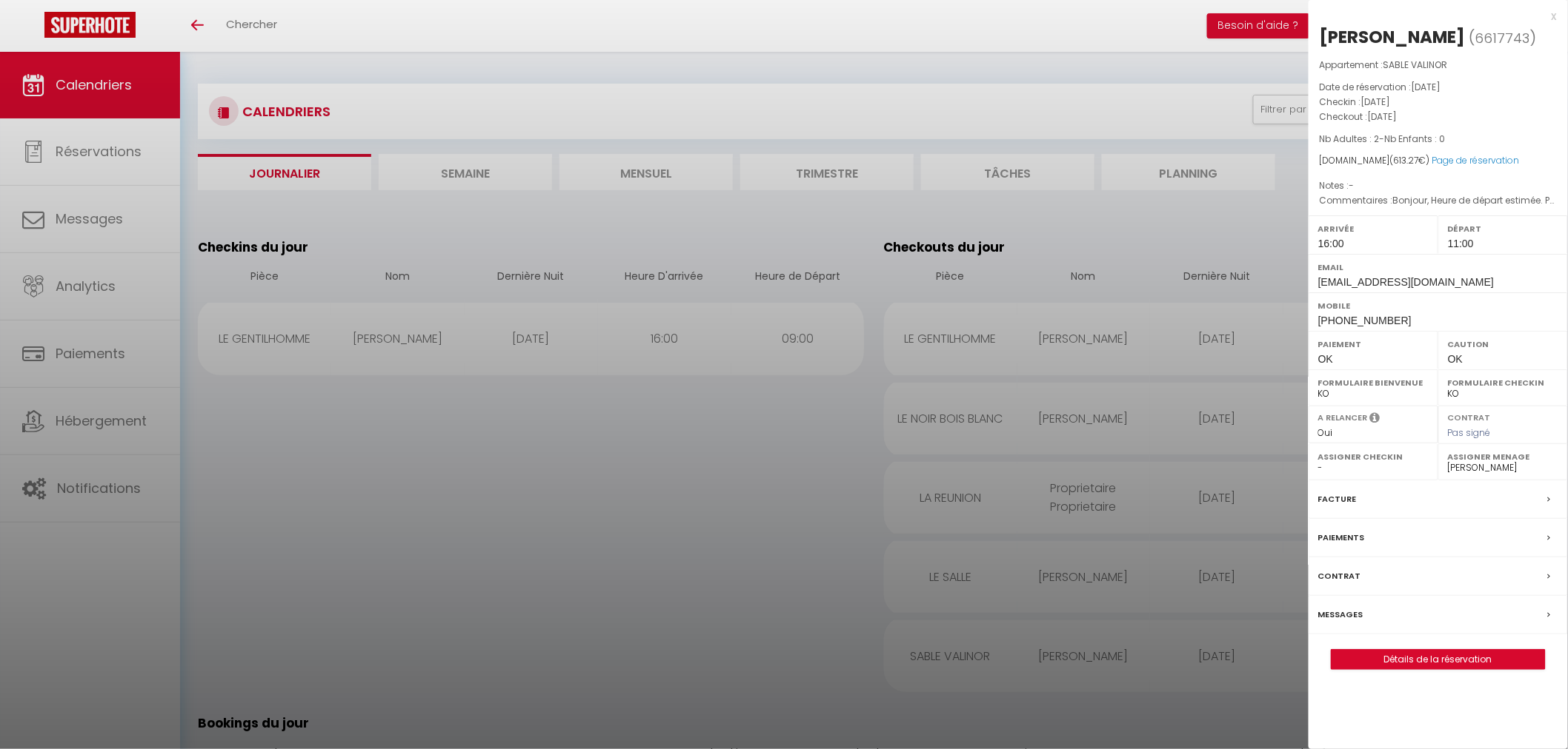
click at [1119, 640] on div at bounding box center [784, 374] width 1568 height 749
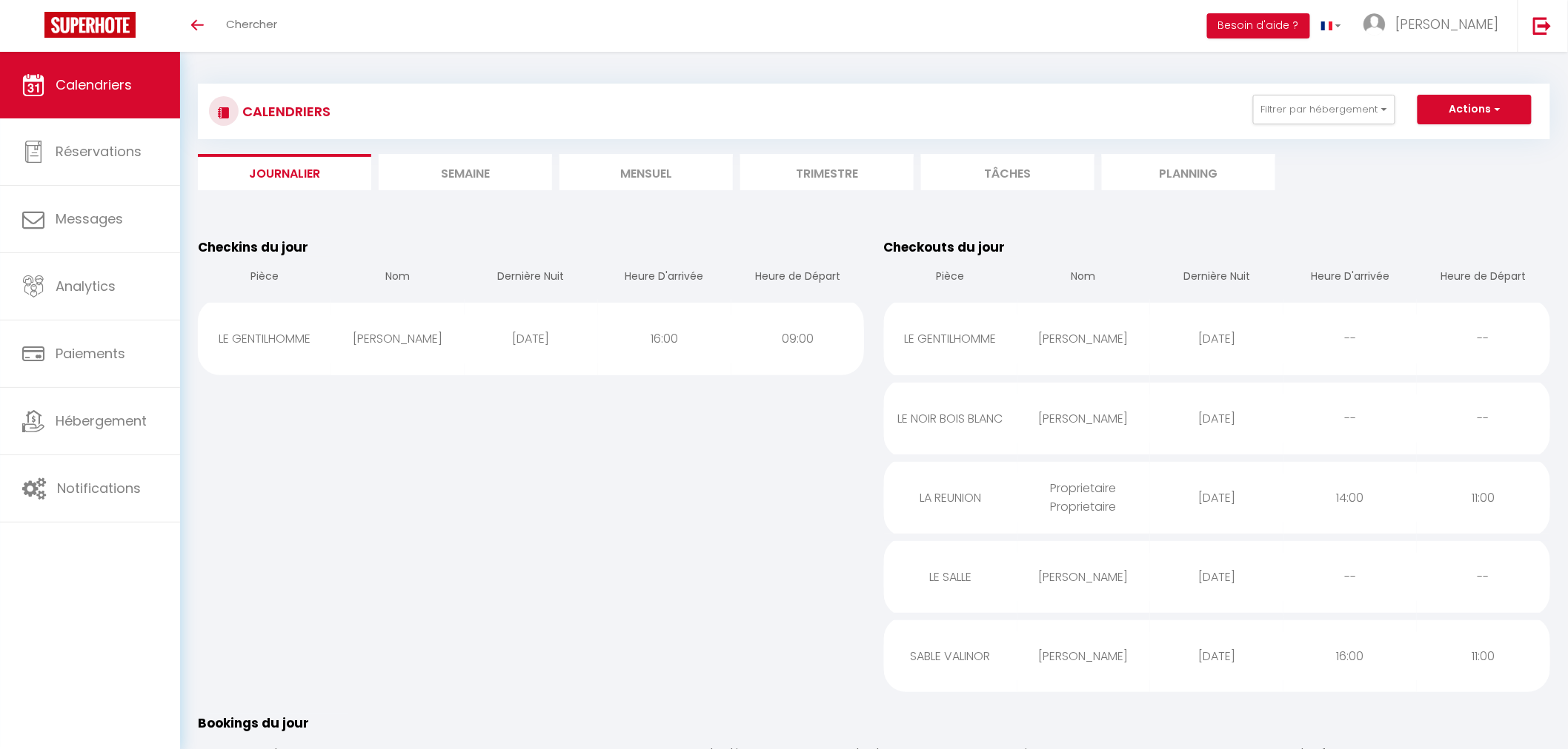
click at [745, 560] on div "Checkins du jour Pièce Nom Dernière Nuit Heure D'arrivée Heure de Départ LE GEN…" at bounding box center [531, 465] width 686 height 476
drag, startPoint x: 697, startPoint y: 584, endPoint x: 672, endPoint y: 449, distance: 137.3
click at [695, 578] on div "Checkins du jour Pièce Nom Dernière Nuit Heure D'arrivée Heure de Départ LE GEN…" at bounding box center [531, 465] width 686 height 476
click at [564, 536] on div "Checkins du jour Pièce Nom Dernière Nuit Heure D'arrivée Heure de Départ LE GEN…" at bounding box center [531, 465] width 686 height 476
click at [135, 219] on link "Messages" at bounding box center [89, 219] width 180 height 66
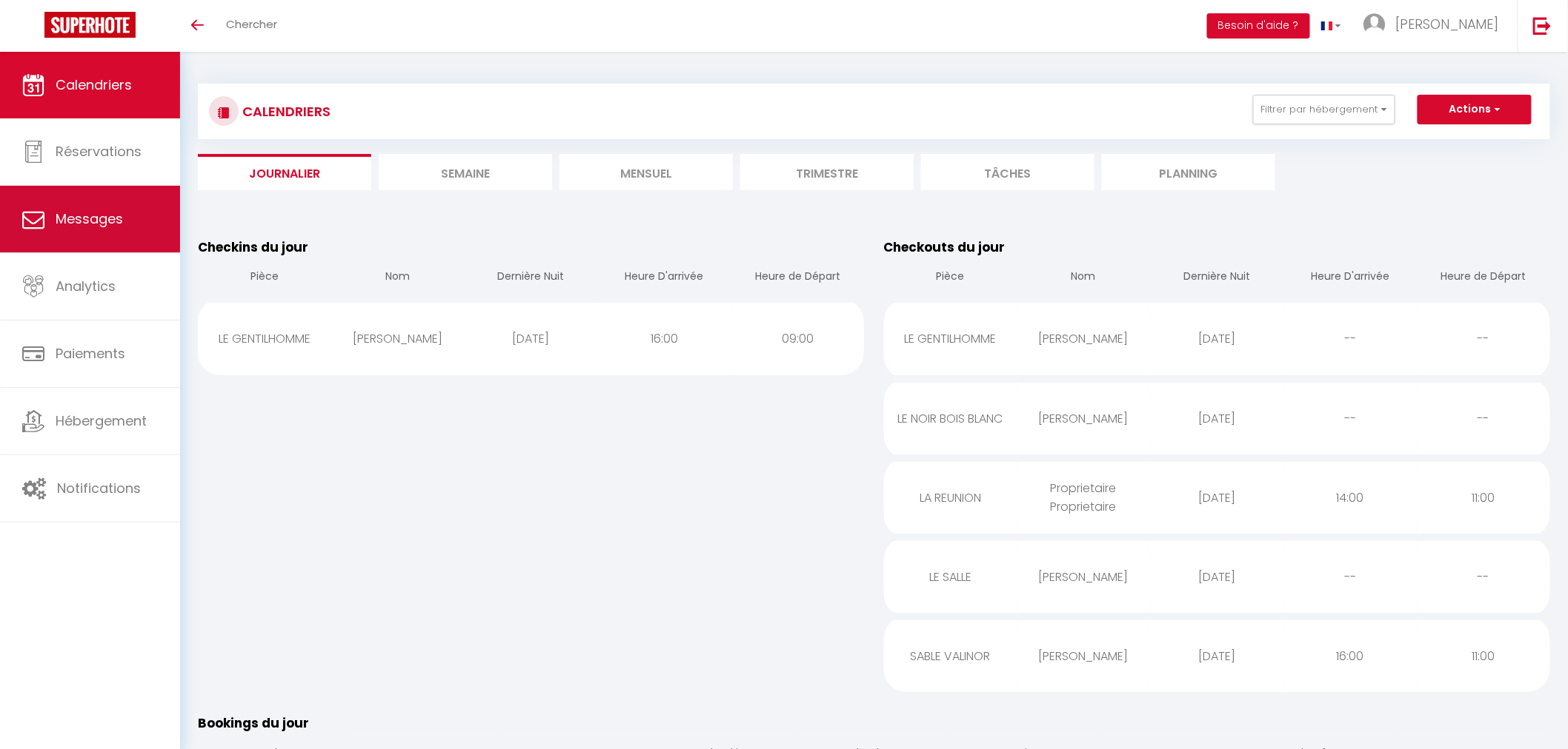
select select "message"
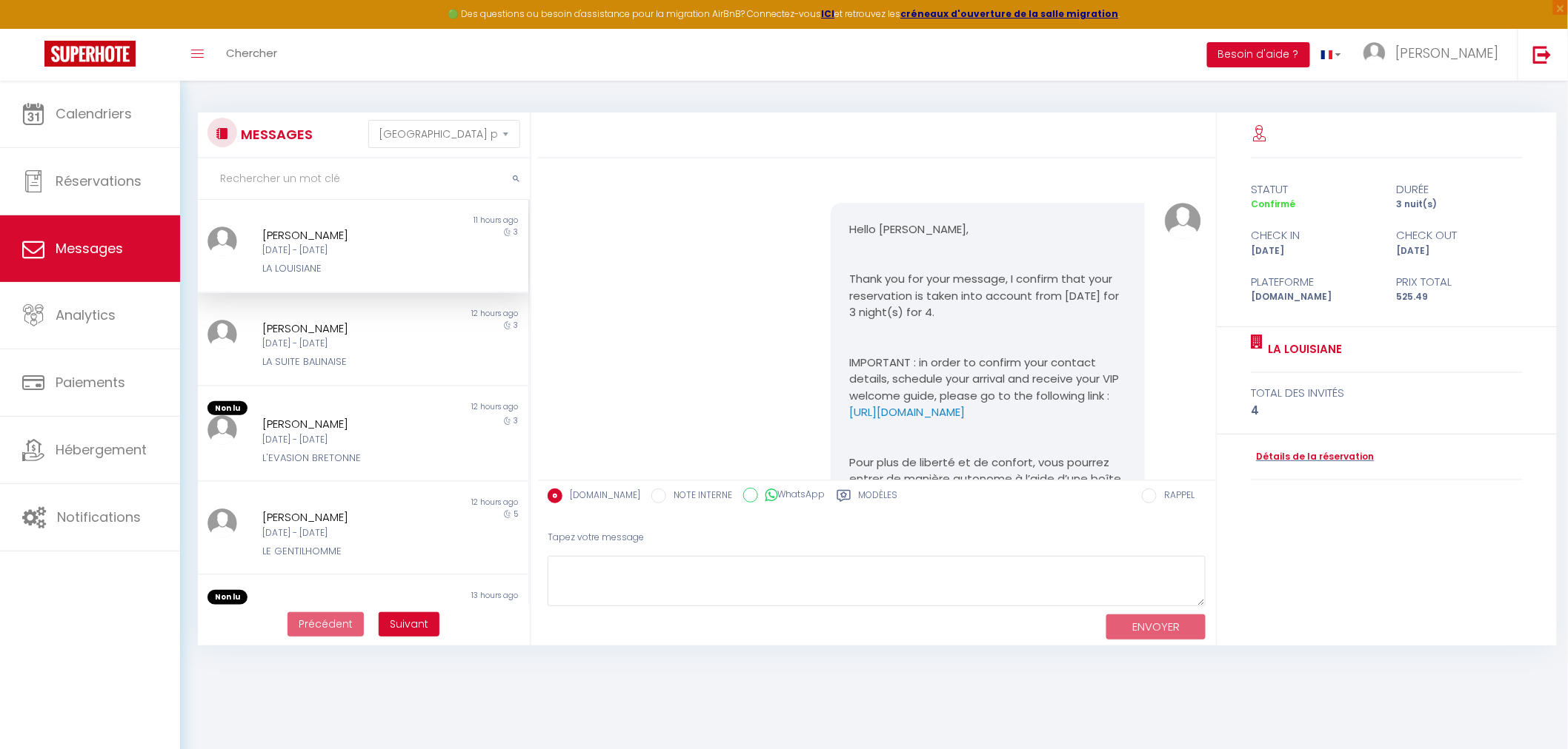
scroll to position [3461, 0]
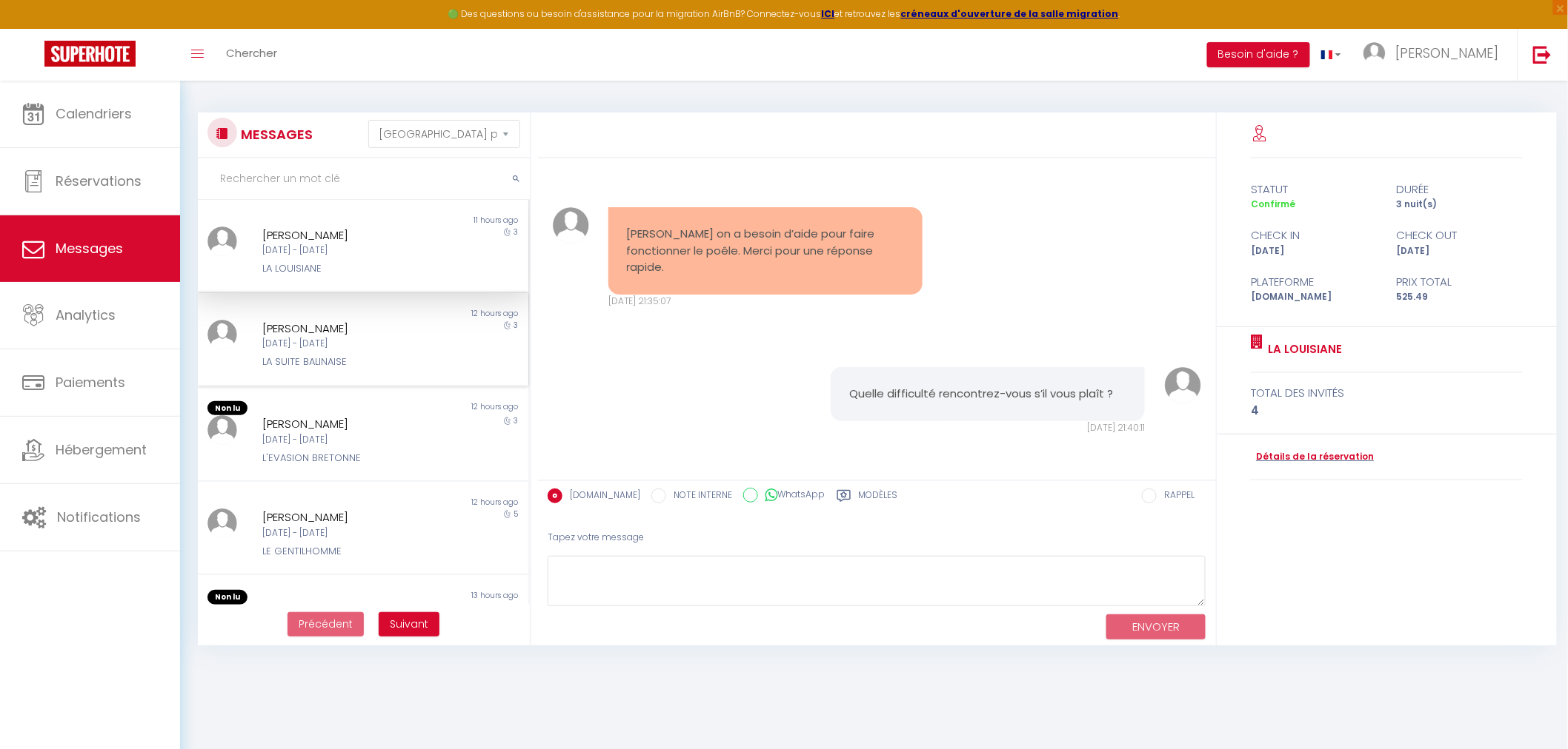
click at [382, 337] on div "[DATE] - [DATE]" at bounding box center [349, 344] width 173 height 14
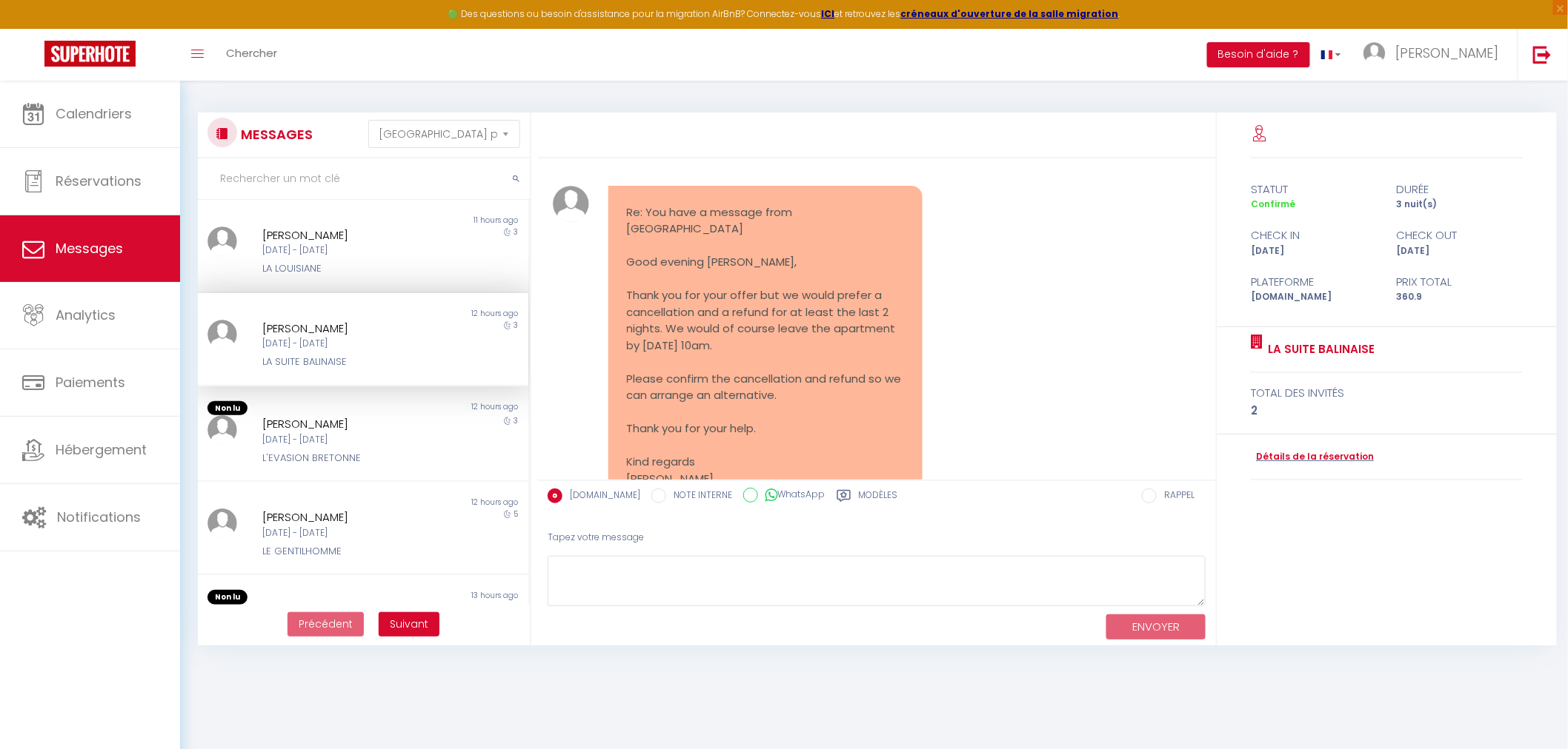
scroll to position [4621, 0]
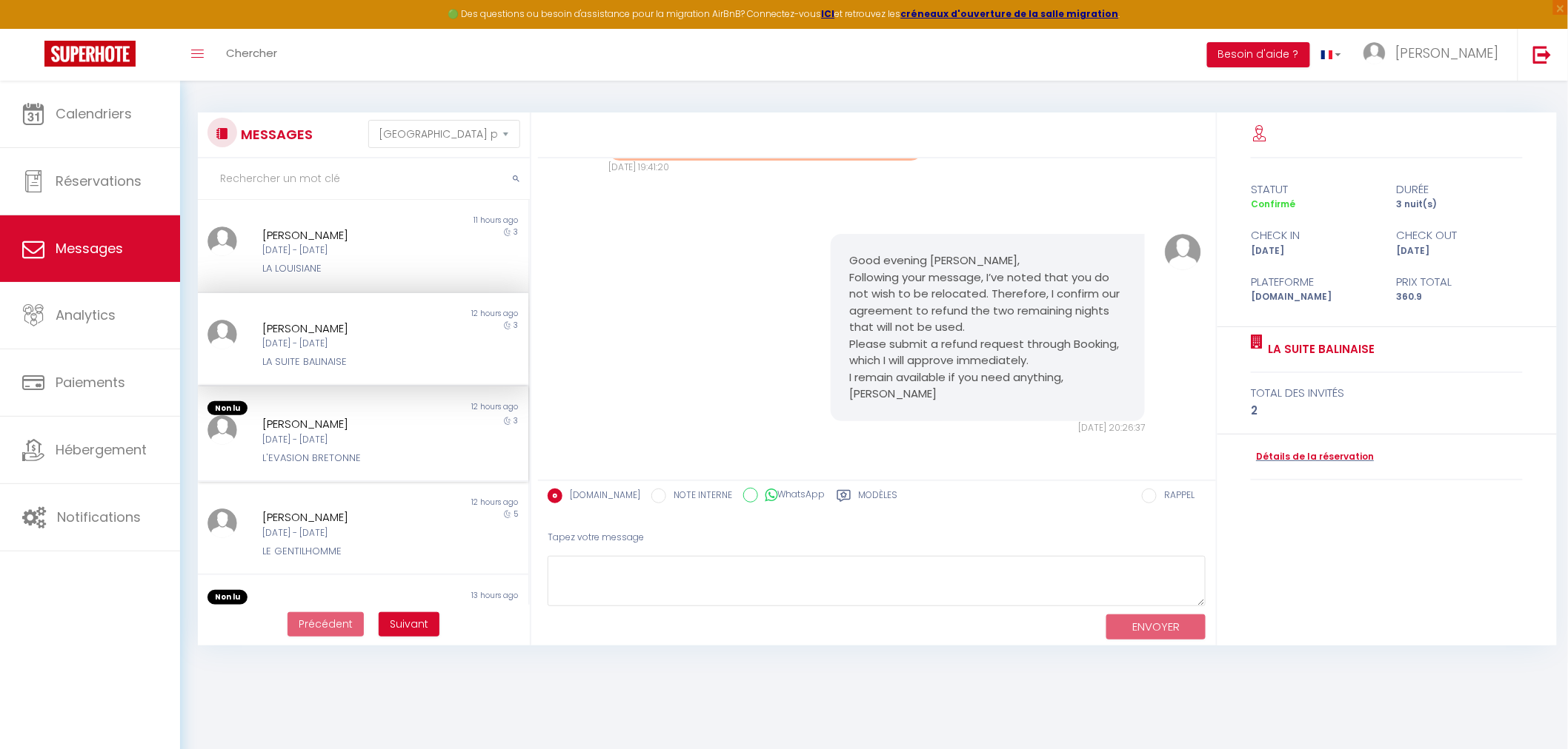
click at [335, 407] on div "Non lu" at bounding box center [281, 408] width 165 height 14
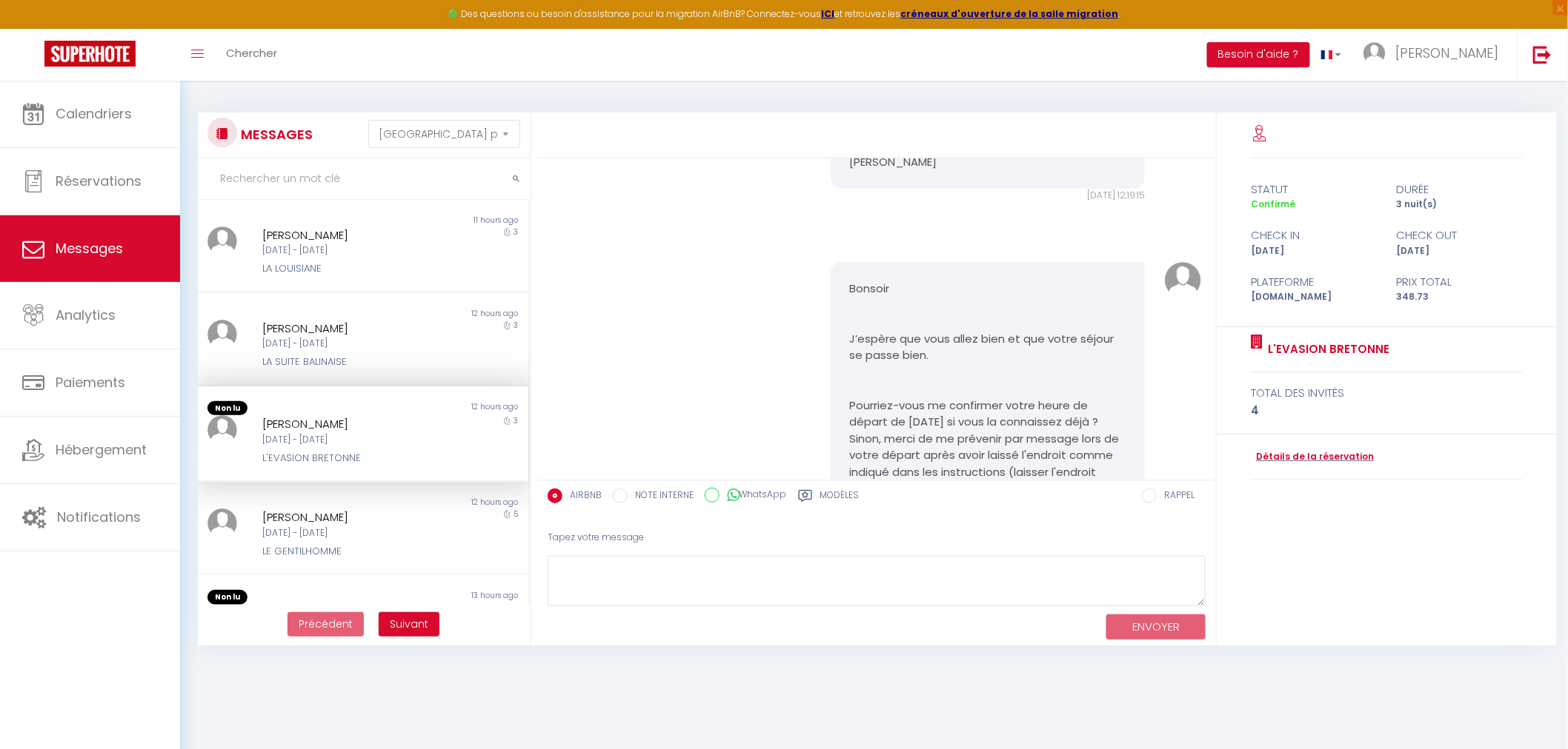
scroll to position [6252, 0]
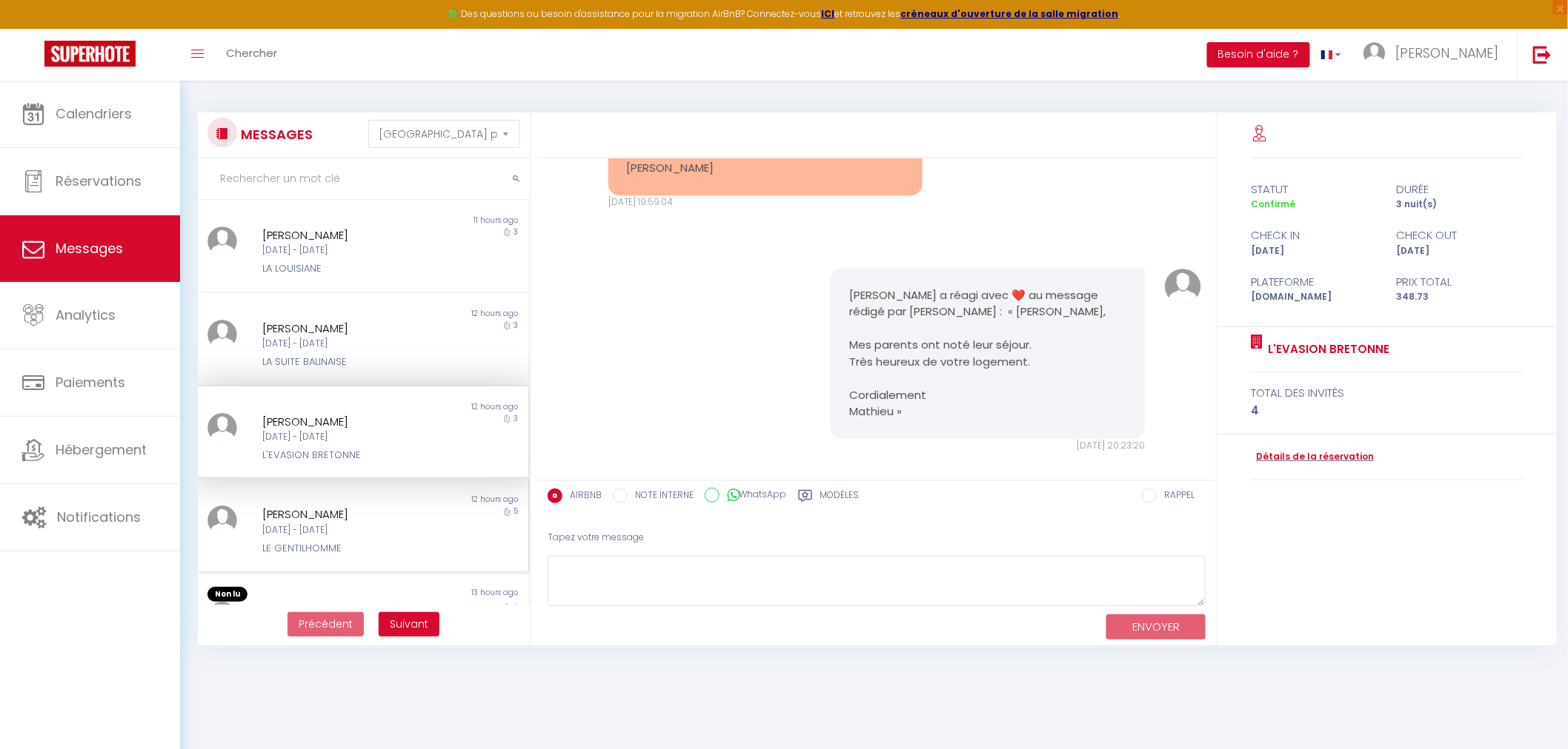
click at [286, 524] on div "[DATE] - [DATE]" at bounding box center [349, 530] width 173 height 14
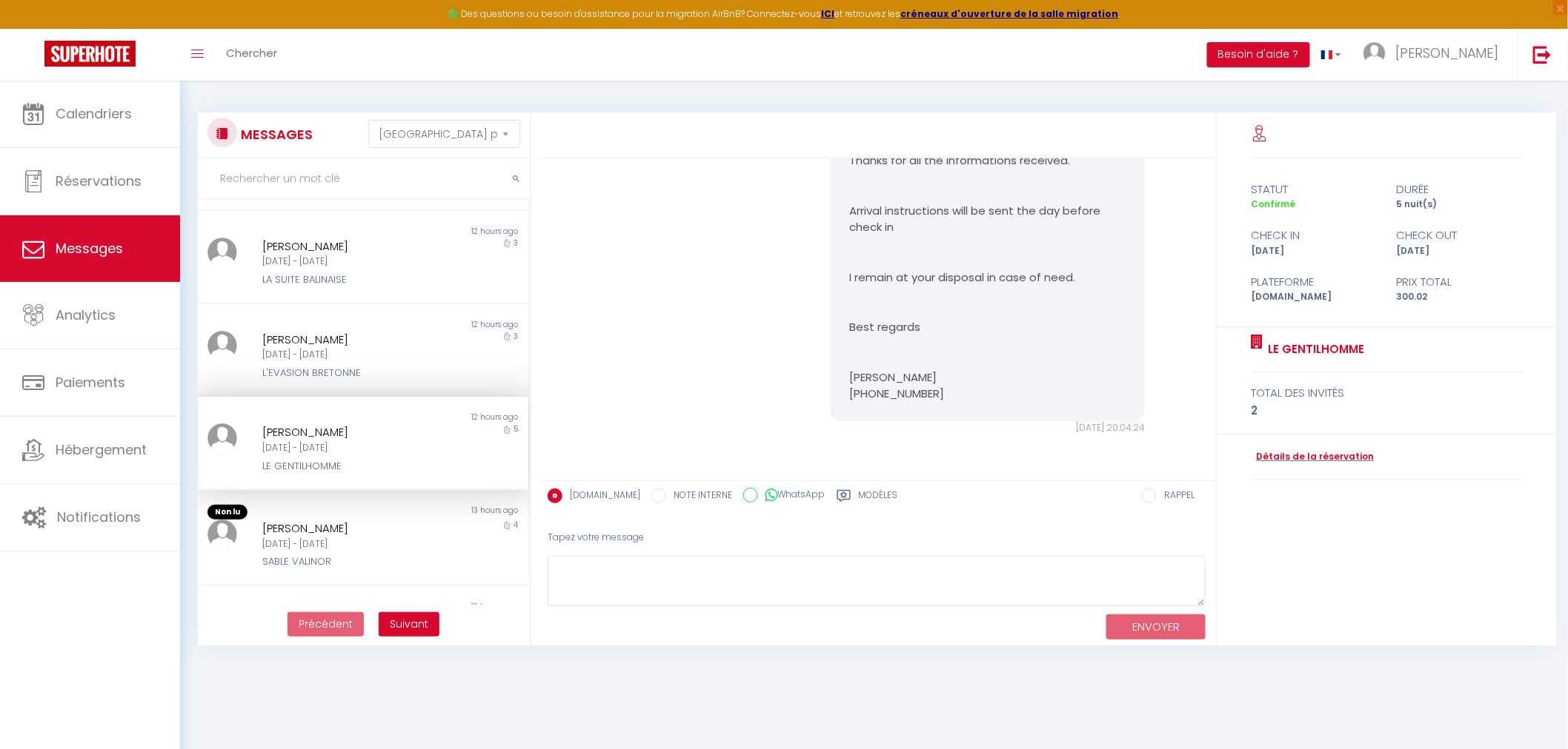
scroll to position [164, 0]
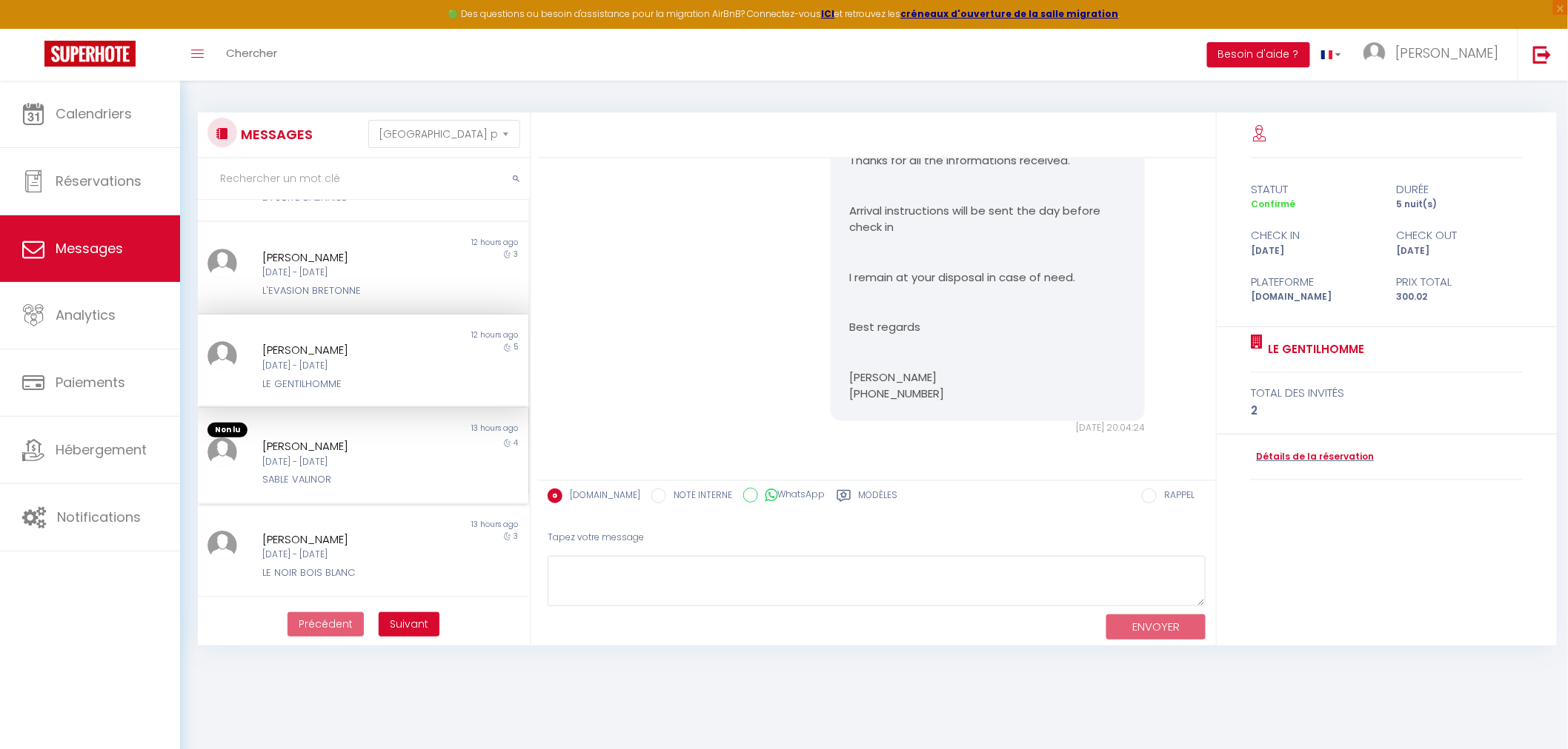
click at [331, 481] on div "SABLE VALINOR" at bounding box center [349, 479] width 173 height 14
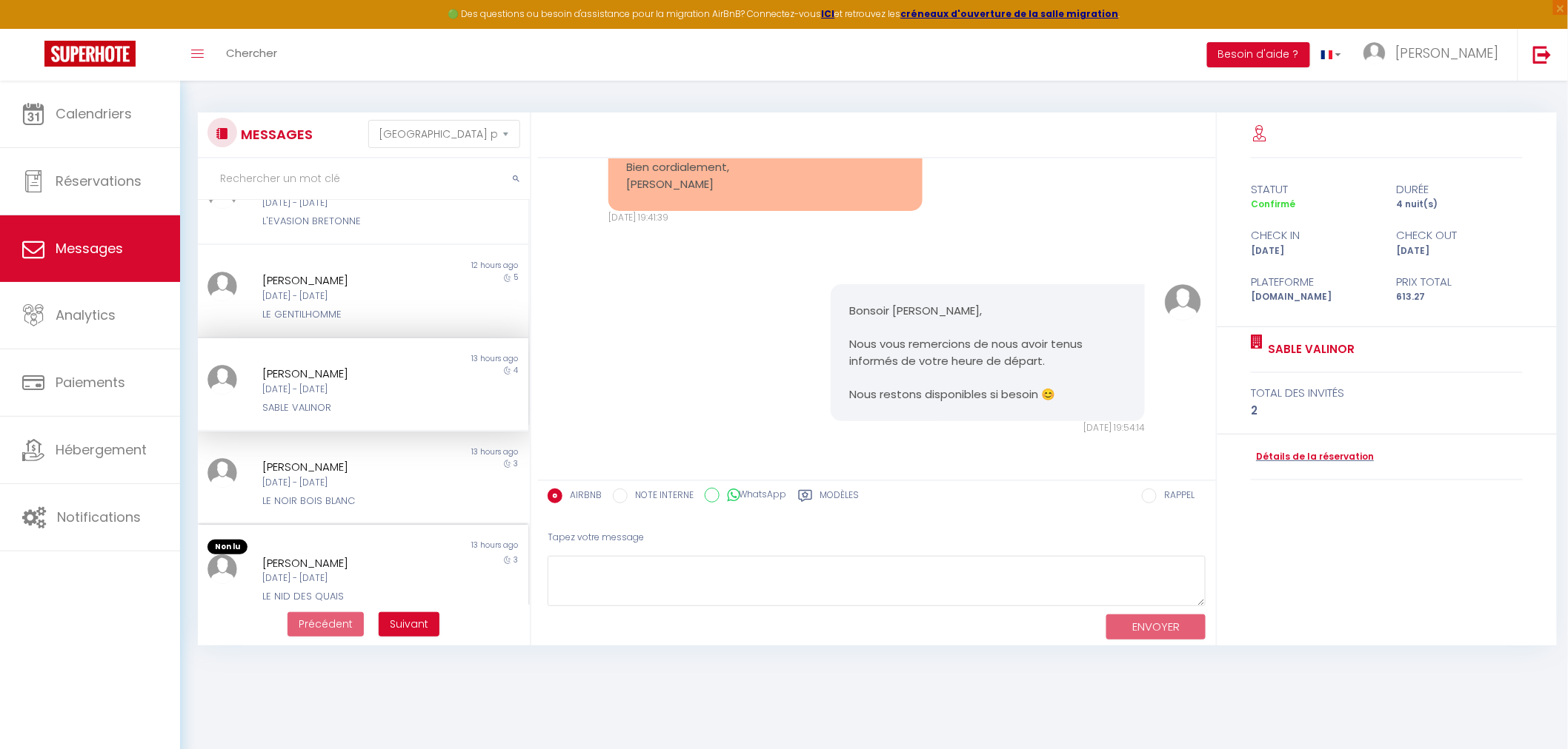
scroll to position [328, 0]
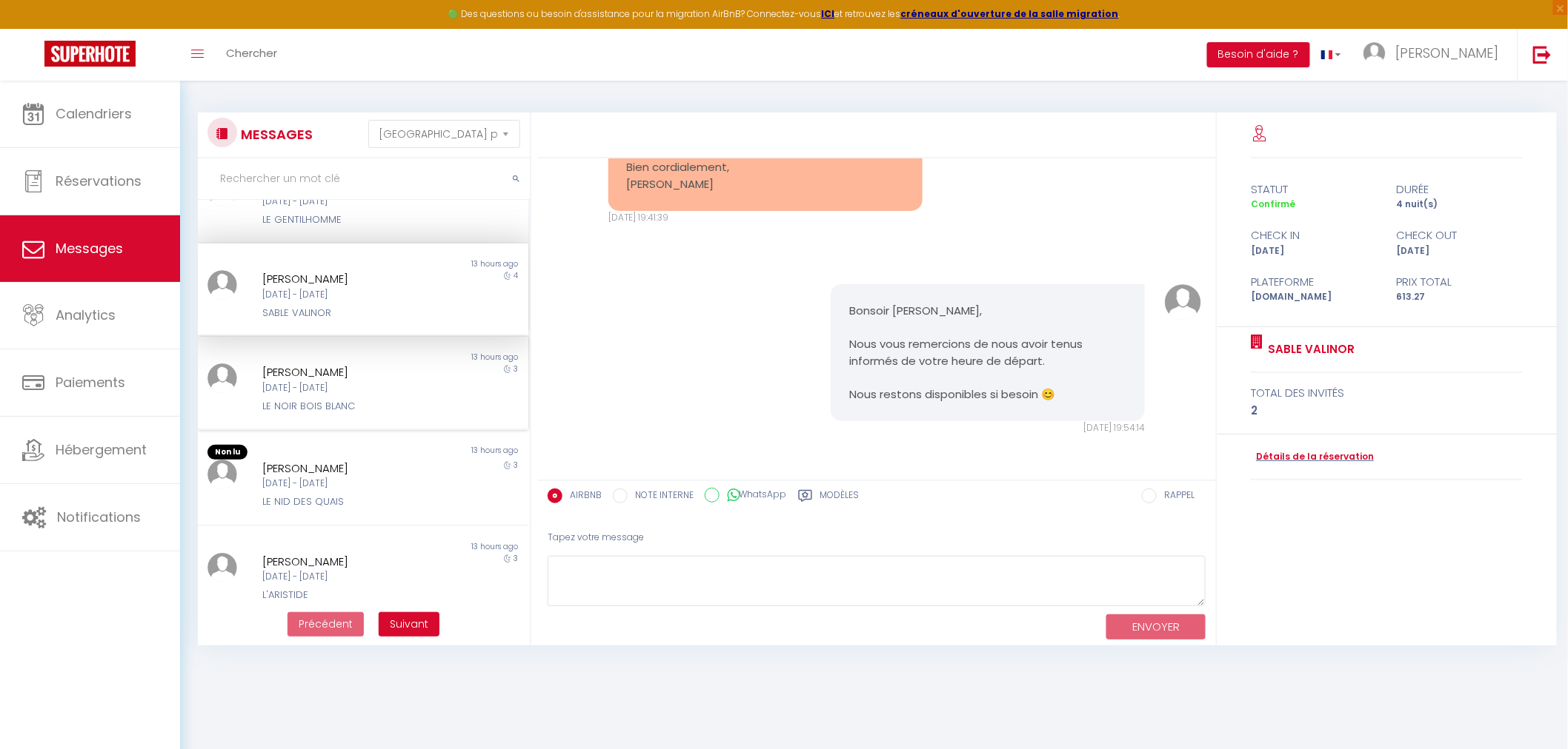
click at [359, 381] on div "[DATE] - [DATE]" at bounding box center [349, 388] width 173 height 14
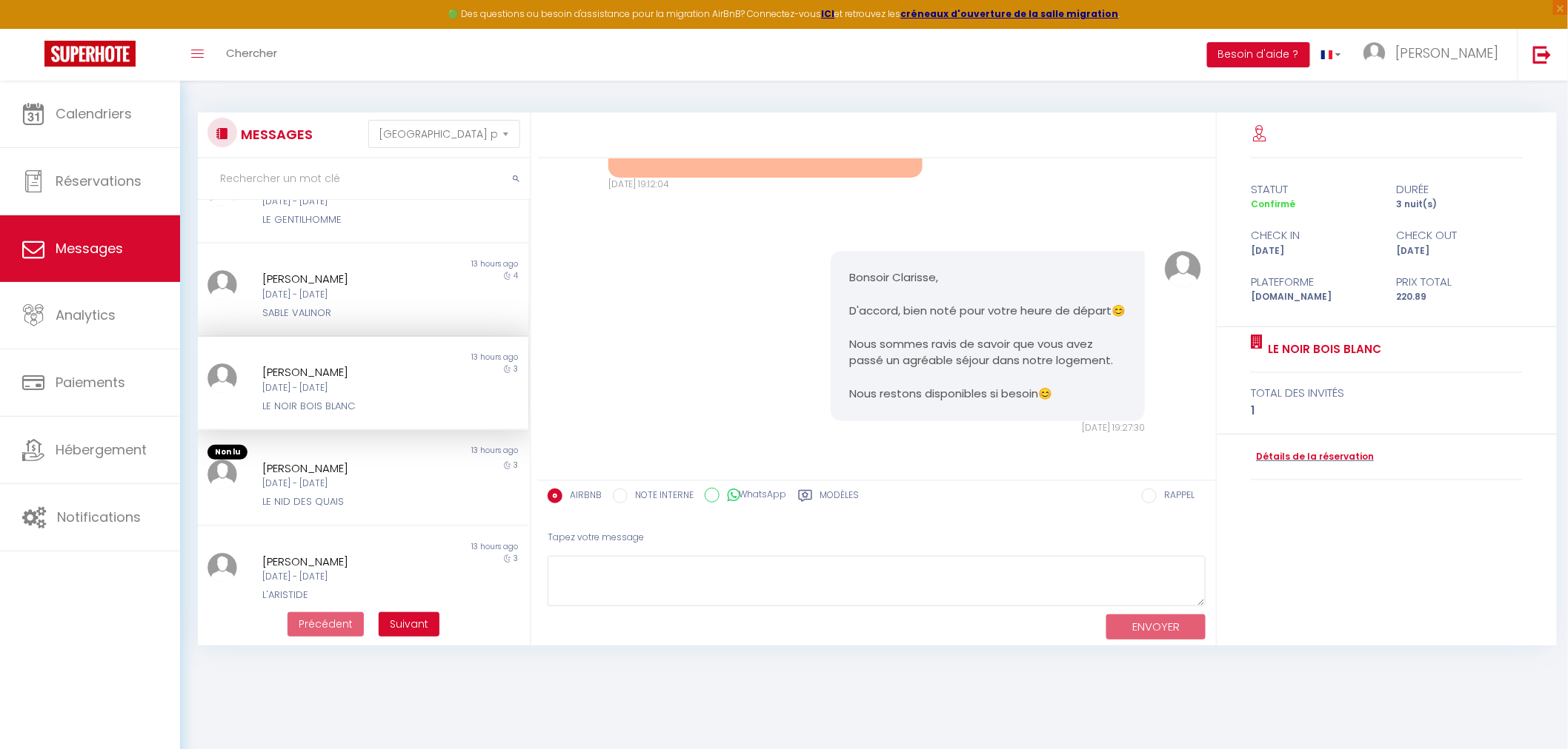
scroll to position [3778, 0]
click at [364, 497] on div "LE NID DES QUAIS" at bounding box center [349, 501] width 173 height 14
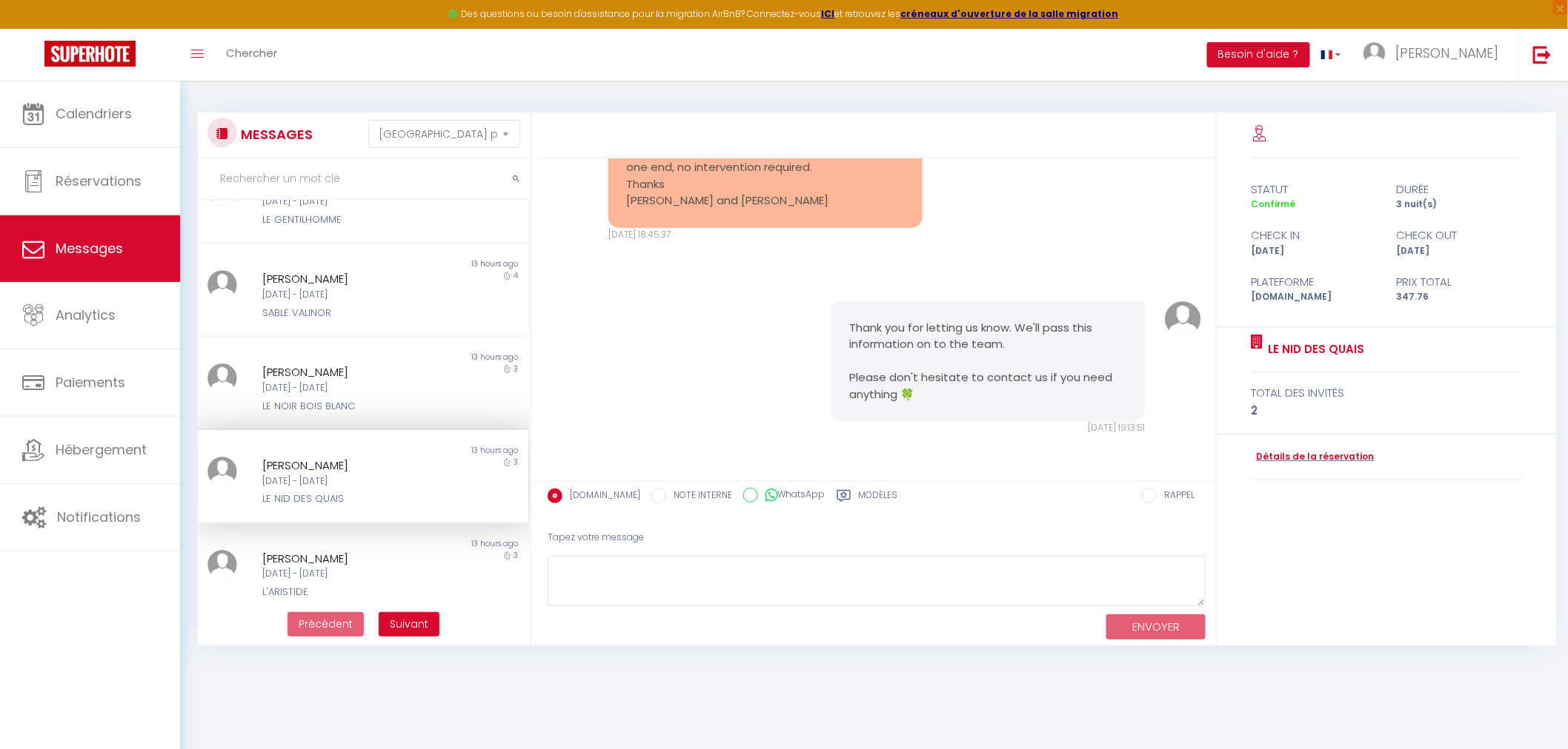
scroll to position [5711, 0]
click at [289, 568] on div "[DATE] - [DATE]" at bounding box center [349, 574] width 173 height 14
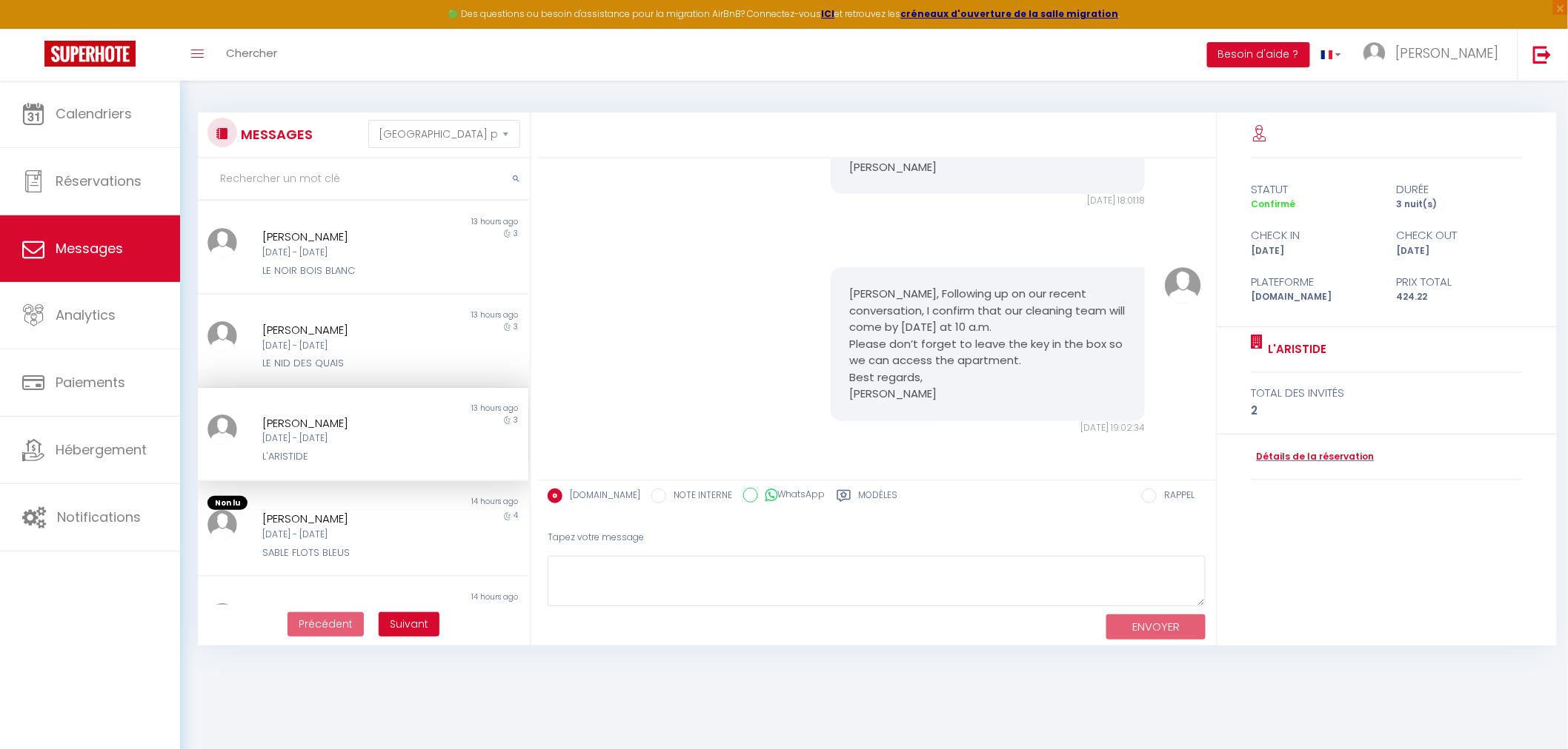
scroll to position [494, 0]
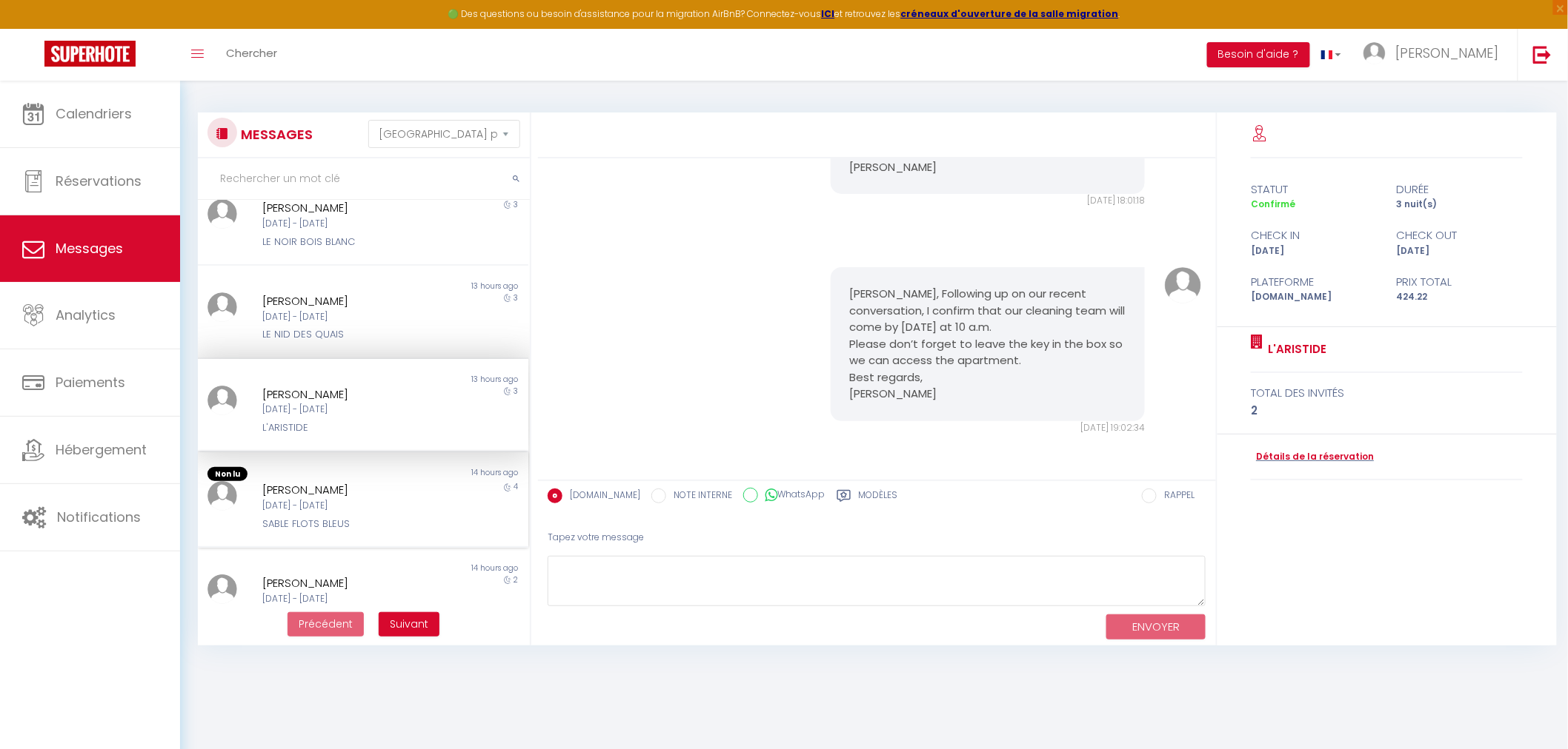
click at [350, 499] on div "[DATE] - [DATE]" at bounding box center [349, 506] width 173 height 14
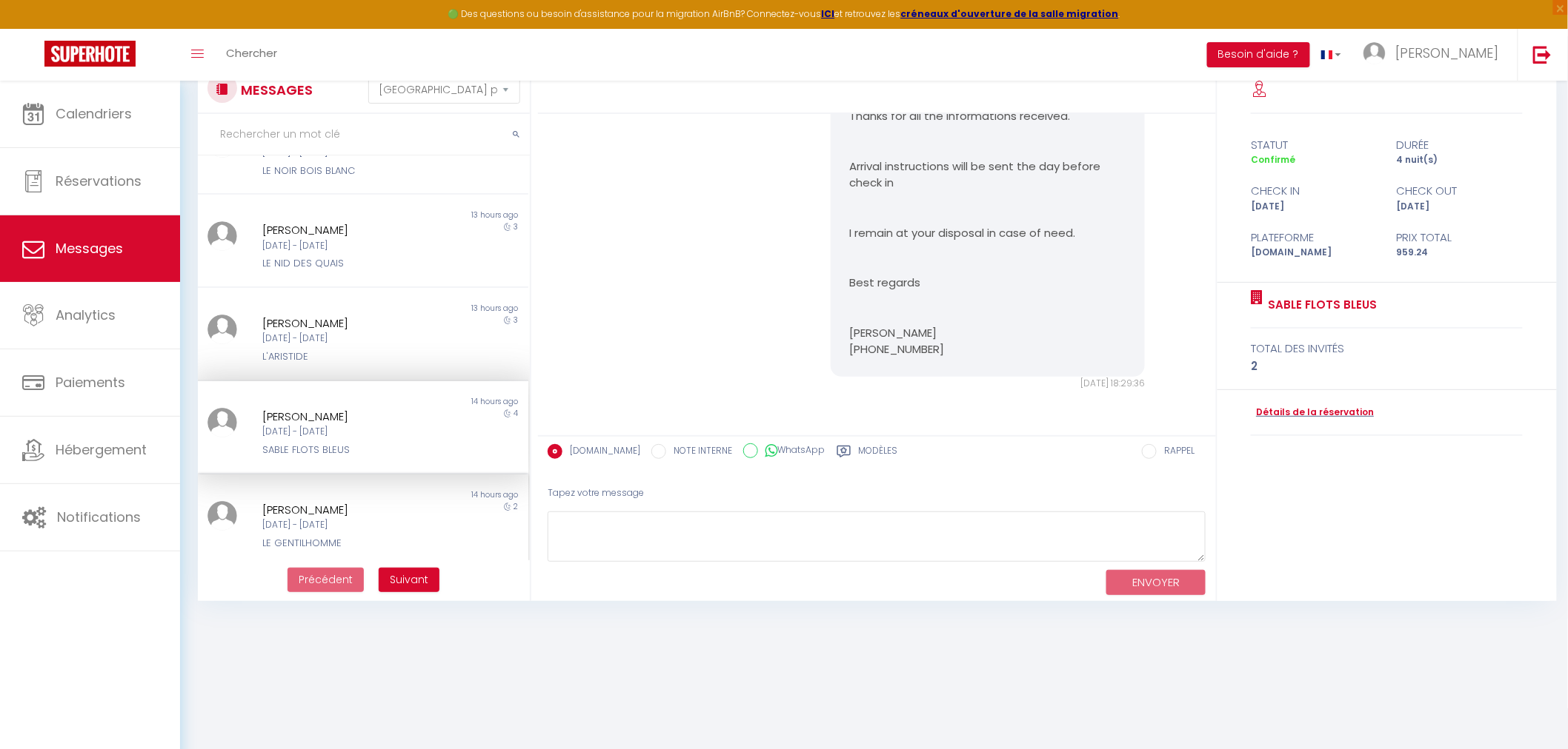
scroll to position [80, 0]
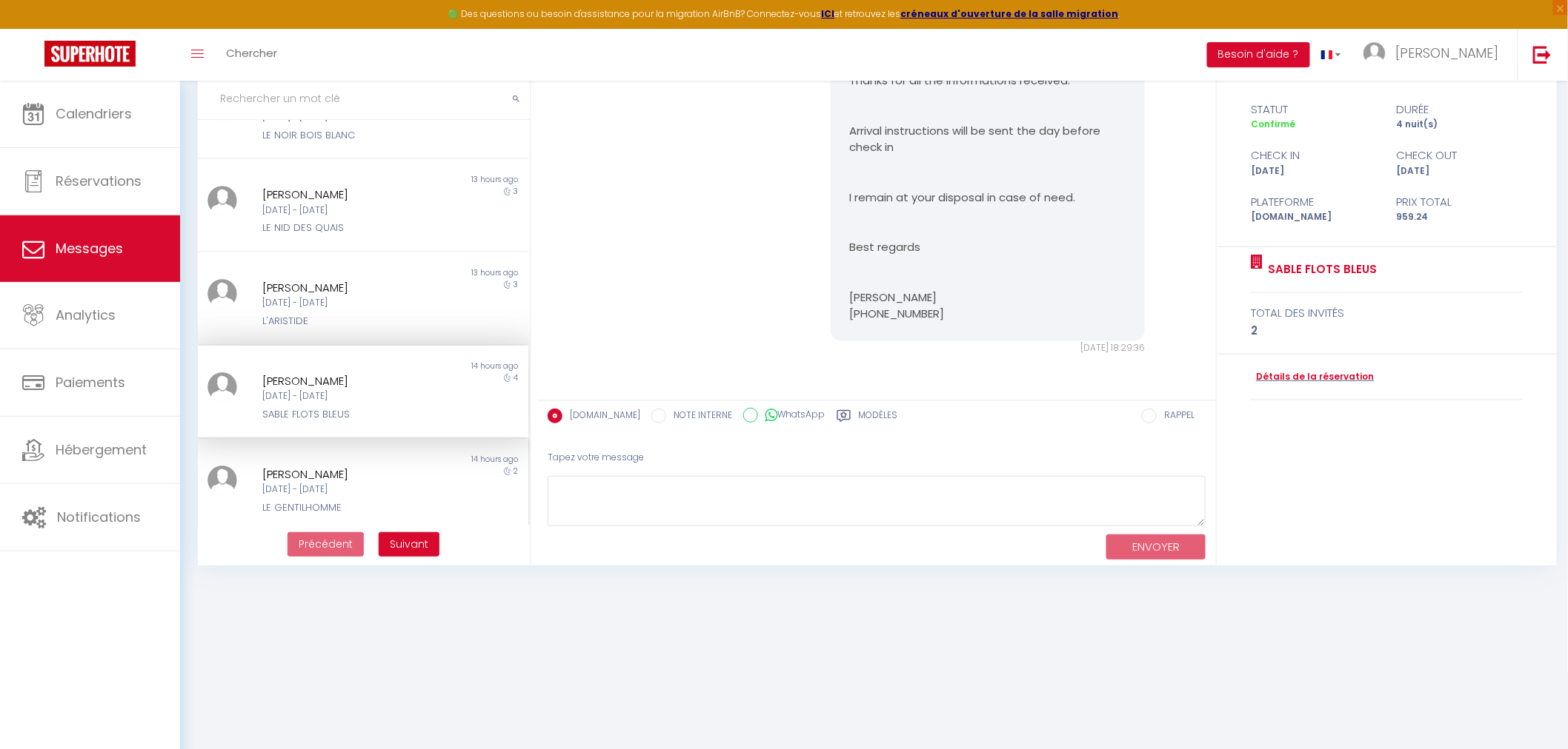
click at [354, 483] on div "[DATE] - [DATE]" at bounding box center [349, 490] width 173 height 14
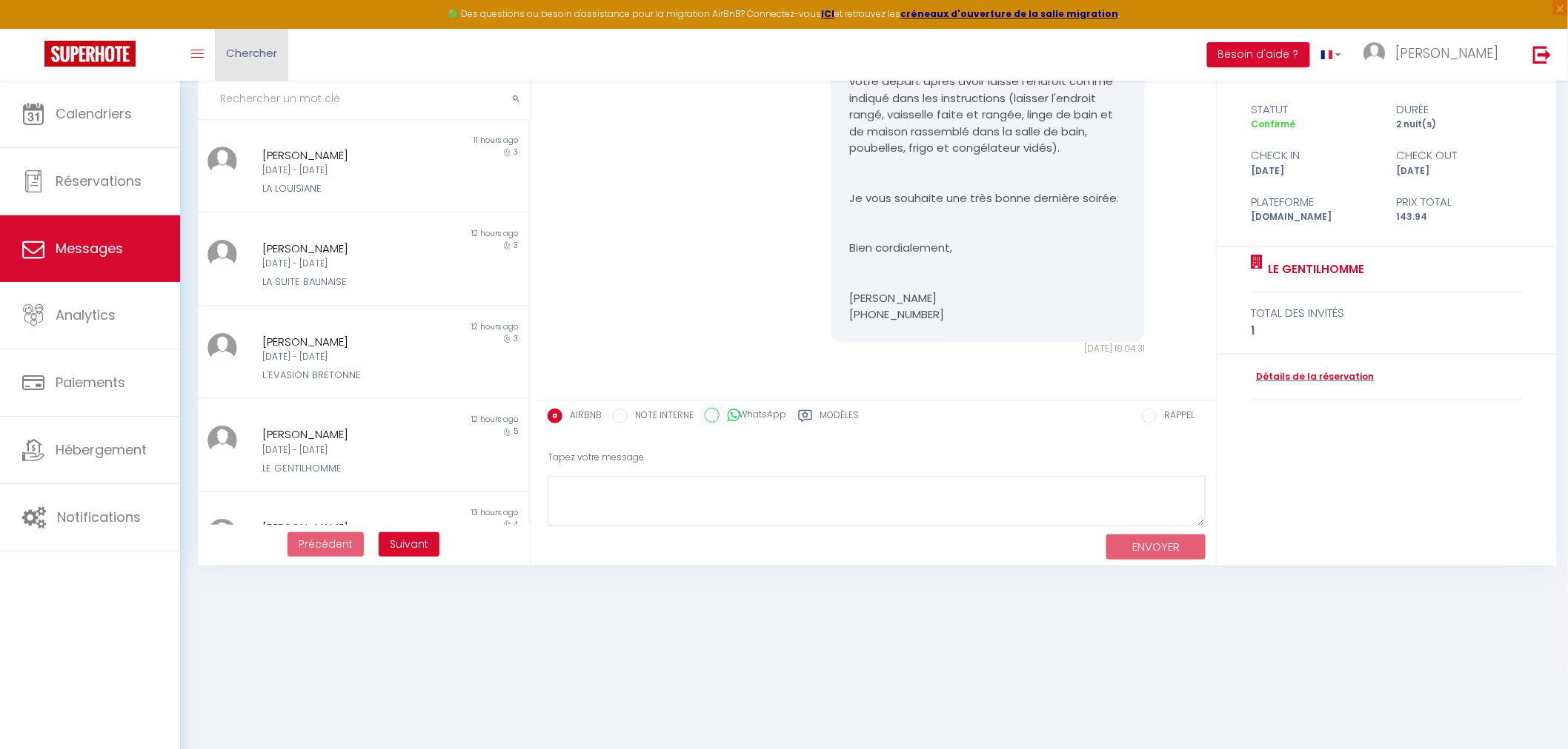
click at [280, 50] on link "Chercher" at bounding box center [252, 55] width 73 height 52
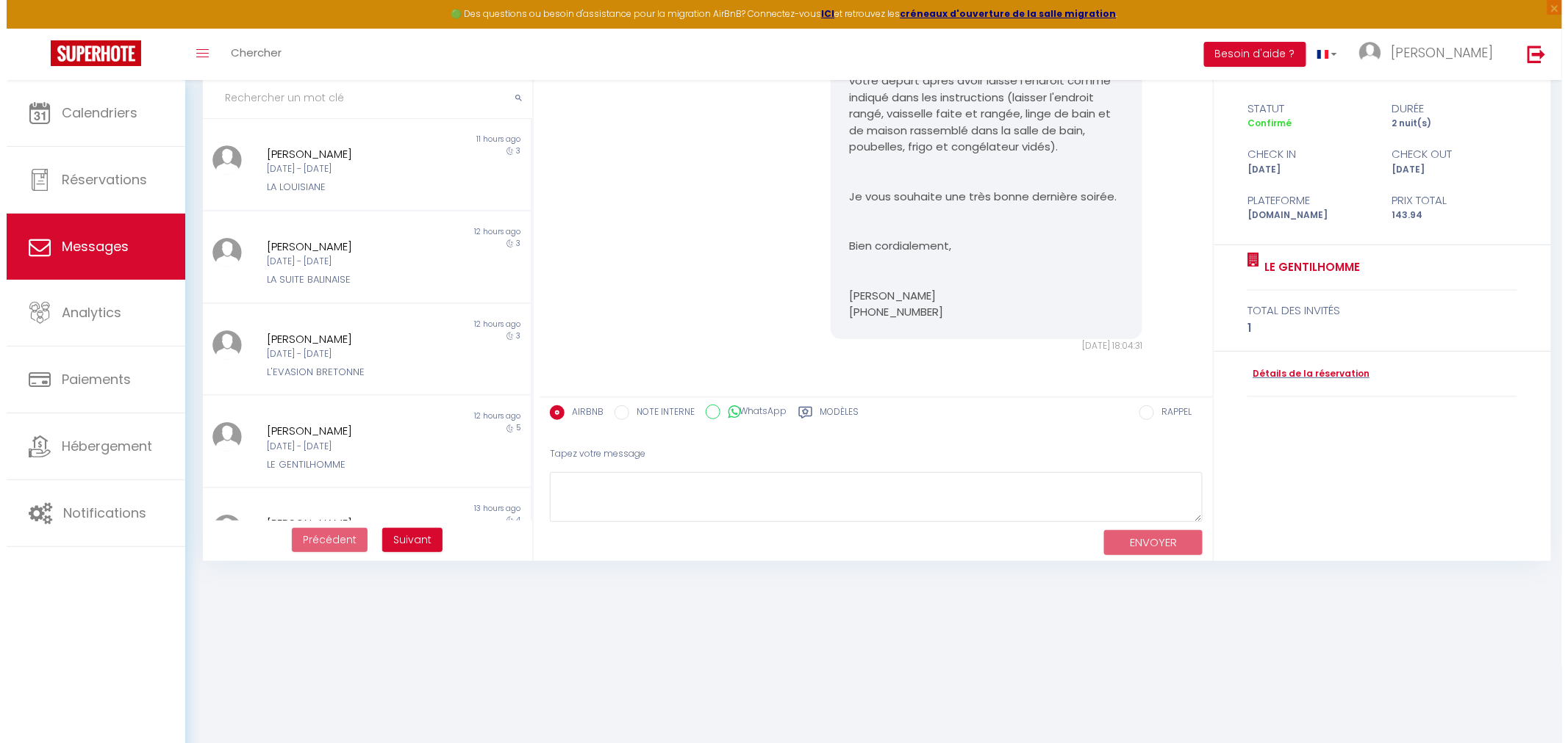
scroll to position [3258, 0]
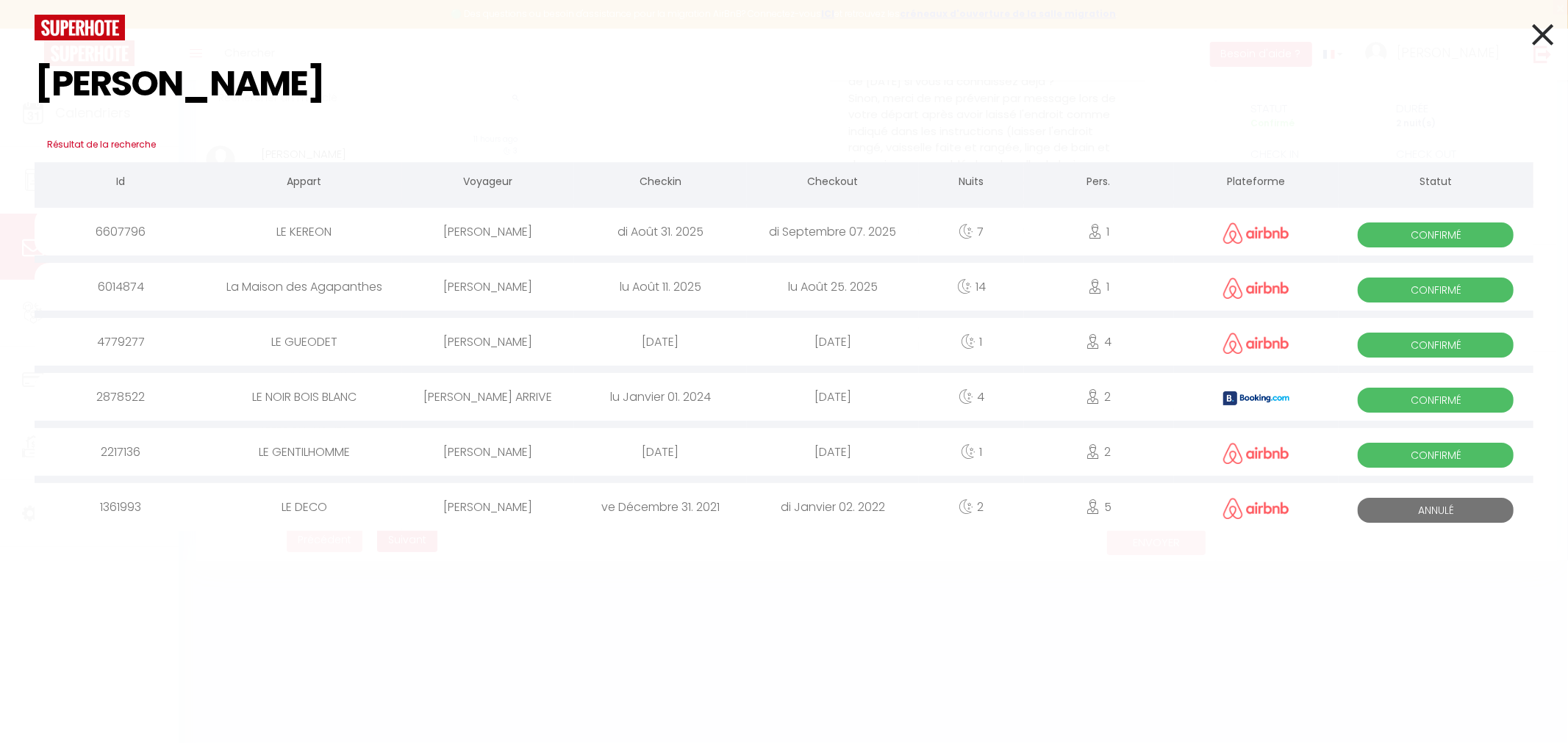
type input "[PERSON_NAME]"
click at [512, 230] on div "[PERSON_NAME]" at bounding box center [488, 231] width 172 height 48
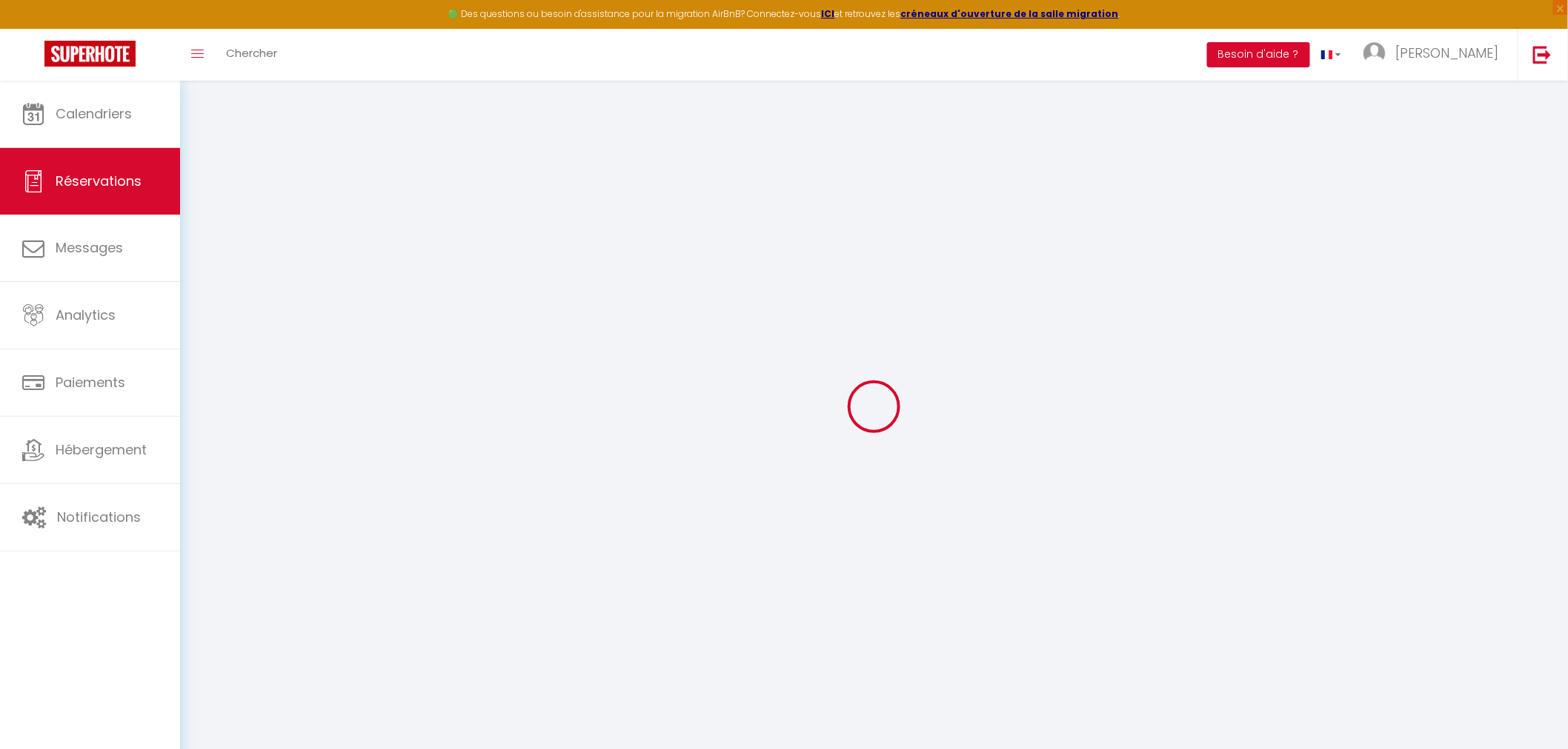
select select
checkbox input "false"
select select
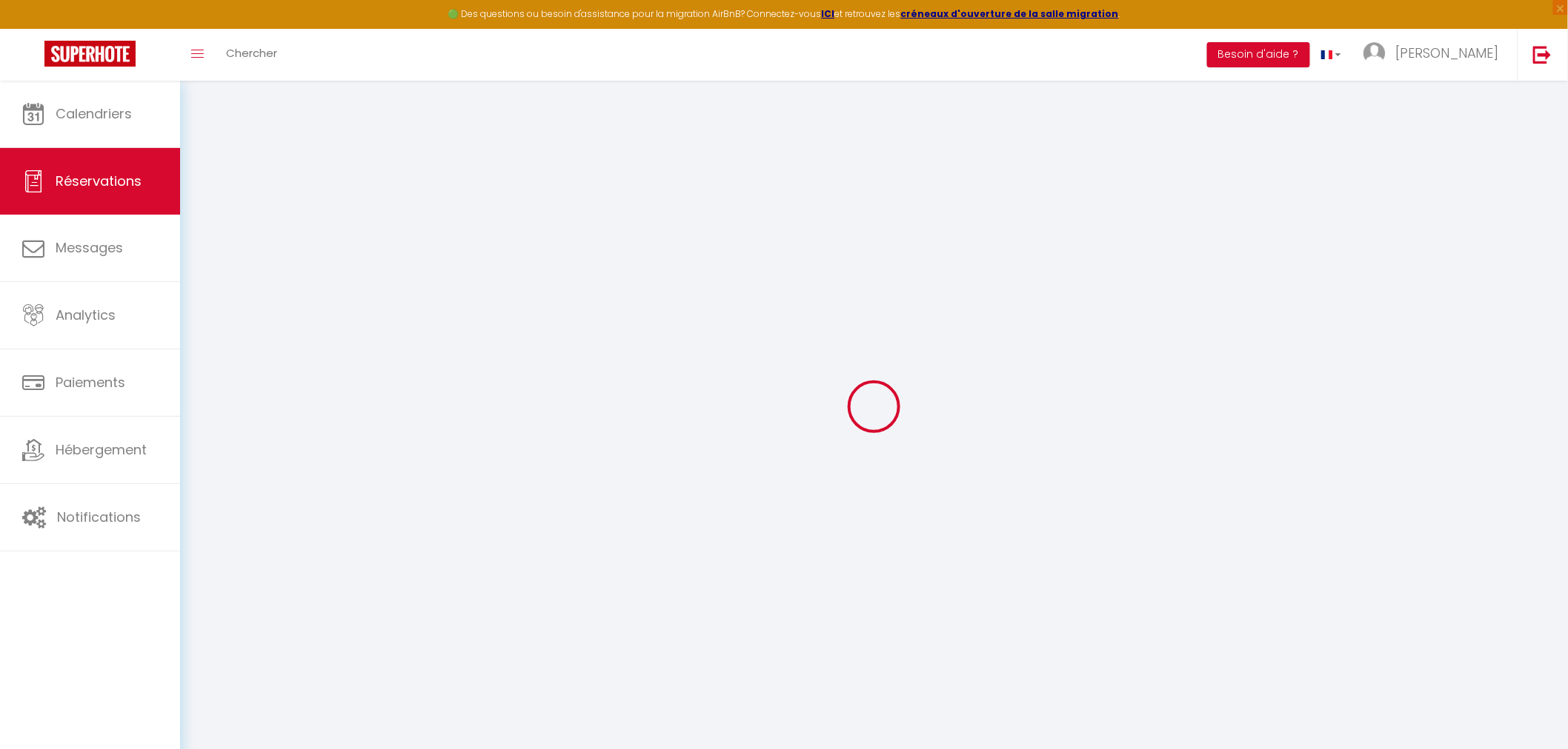
select select
checkbox input "false"
select select
type input "50"
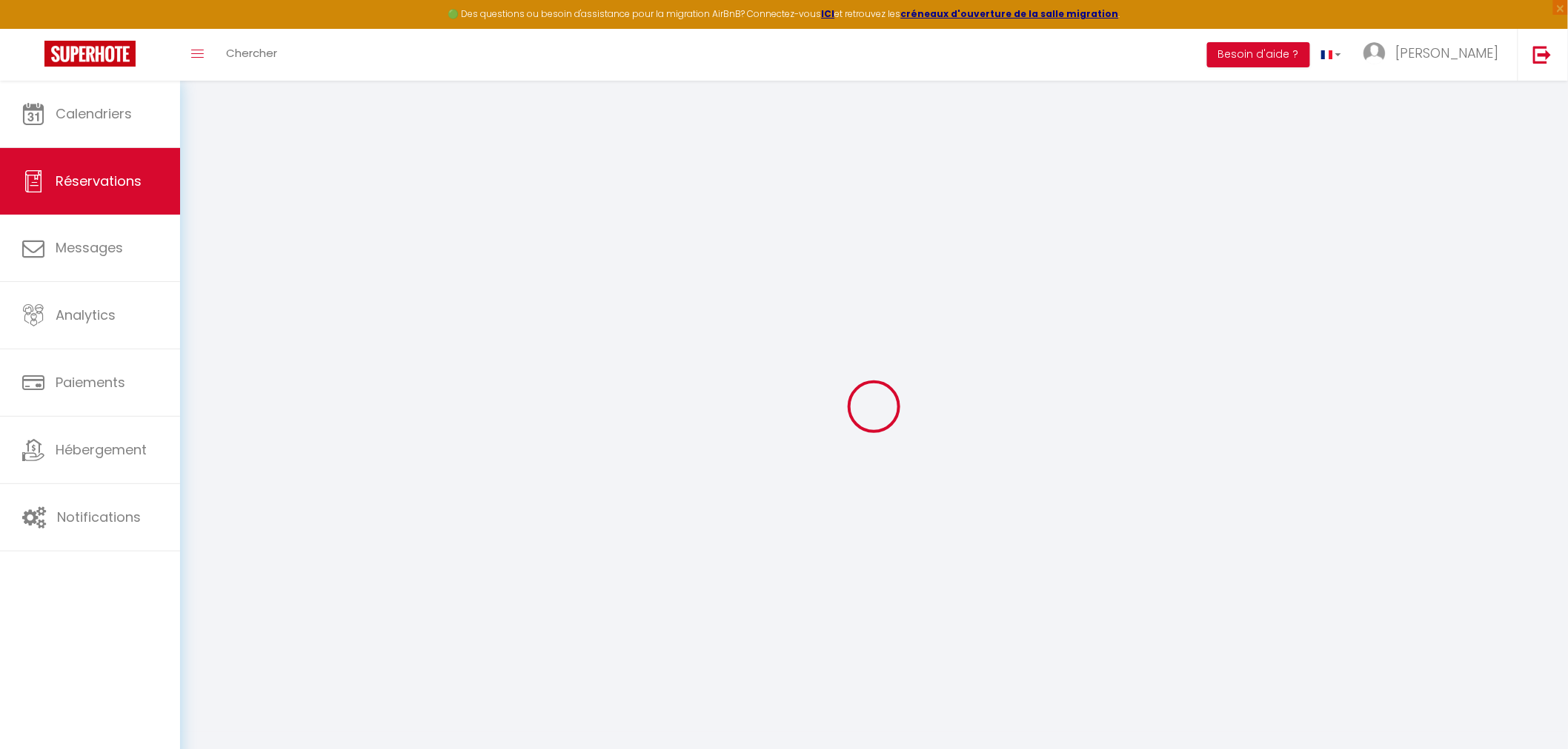
type input "21.47"
select select
checkbox input "false"
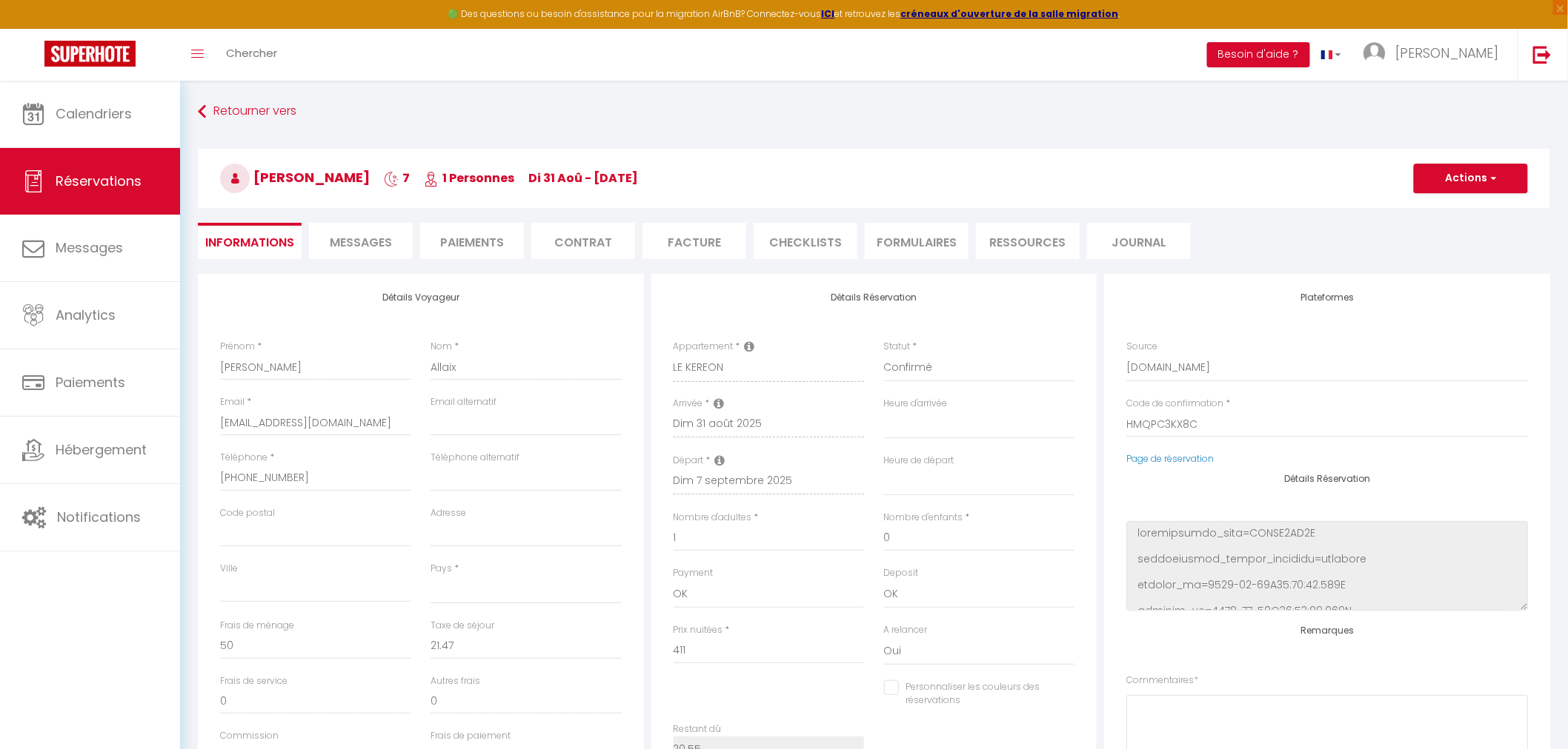
select select
checkbox input "false"
select select
